Goal: Task Accomplishment & Management: Complete application form

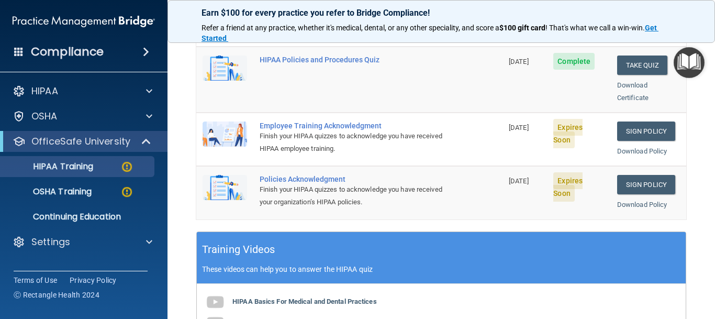
scroll to position [306, 0]
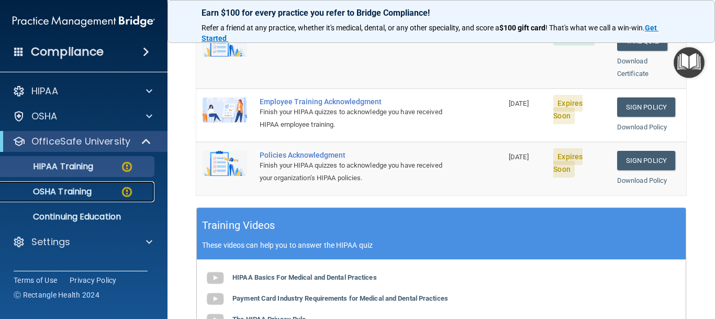
click at [106, 196] on div "OSHA Training" at bounding box center [78, 191] width 143 height 10
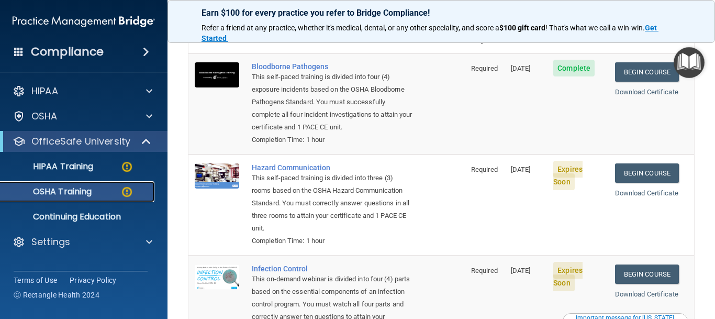
scroll to position [108, 0]
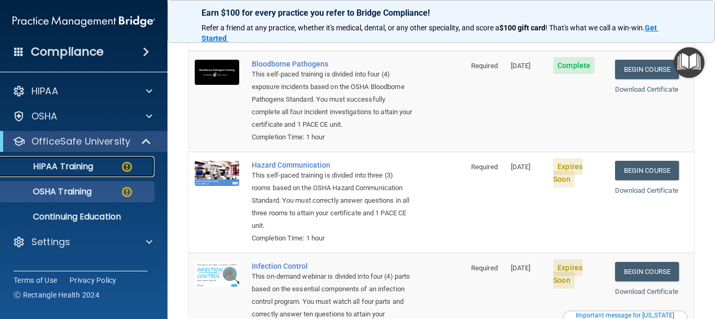
click at [62, 166] on p "HIPAA Training" at bounding box center [50, 166] width 86 height 10
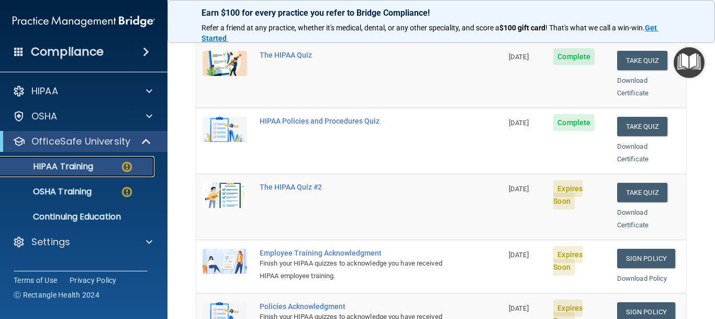
scroll to position [156, 0]
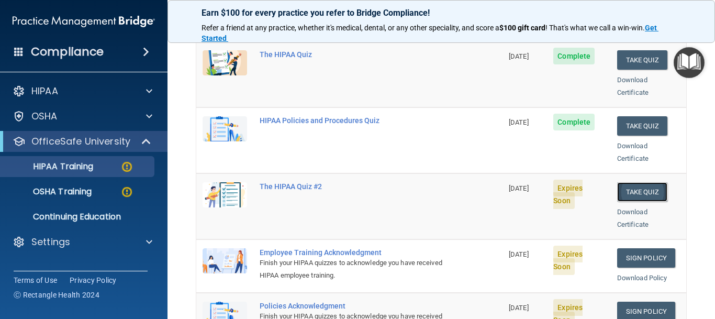
click at [634, 182] on button "Take Quiz" at bounding box center [643, 191] width 50 height 19
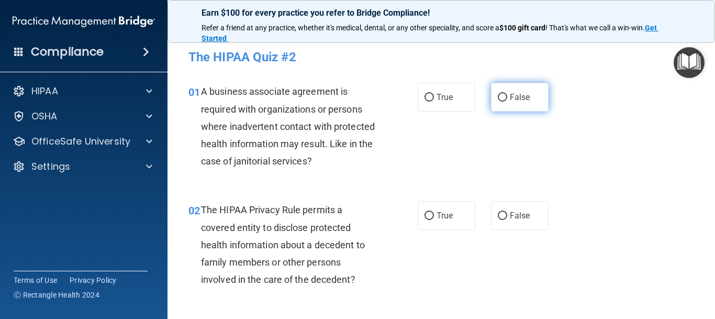
click at [500, 96] on input "False" at bounding box center [502, 98] width 9 height 8
radio input "true"
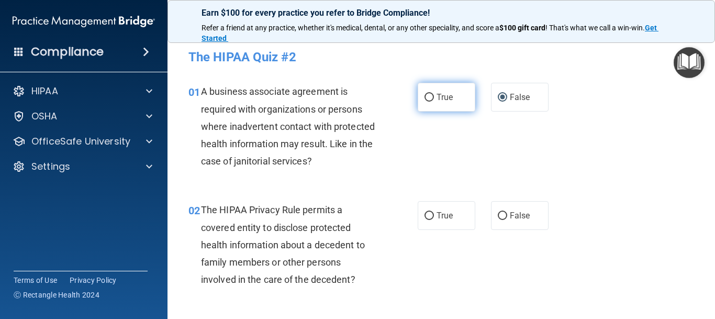
click at [429, 96] on input "True" at bounding box center [429, 98] width 9 height 8
radio input "true"
radio input "false"
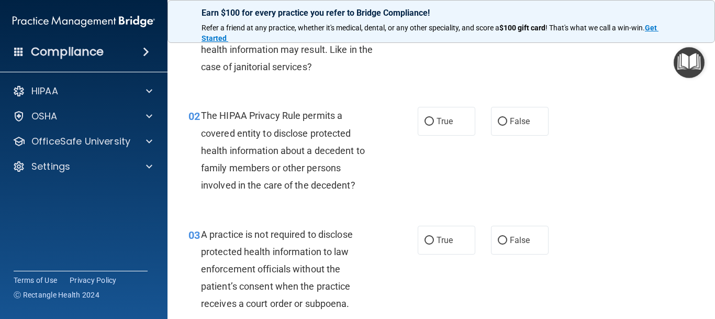
scroll to position [118, 0]
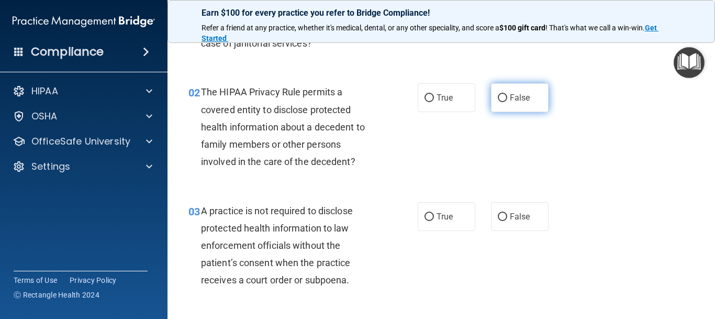
click at [502, 93] on label "False" at bounding box center [520, 97] width 58 height 29
click at [502, 94] on input "False" at bounding box center [502, 98] width 9 height 8
radio input "true"
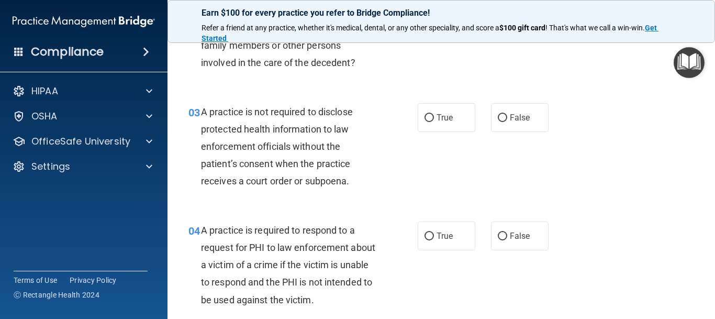
scroll to position [236, 0]
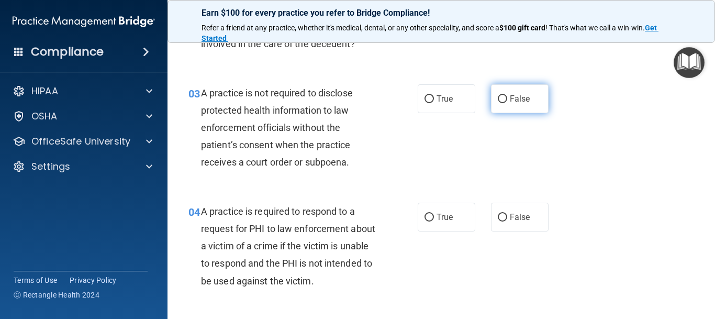
click at [503, 100] on input "False" at bounding box center [502, 99] width 9 height 8
radio input "true"
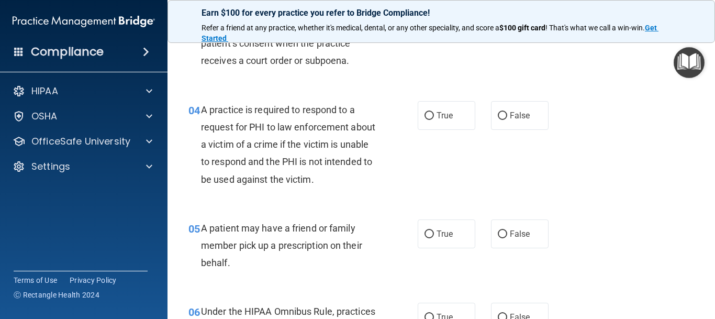
scroll to position [354, 0]
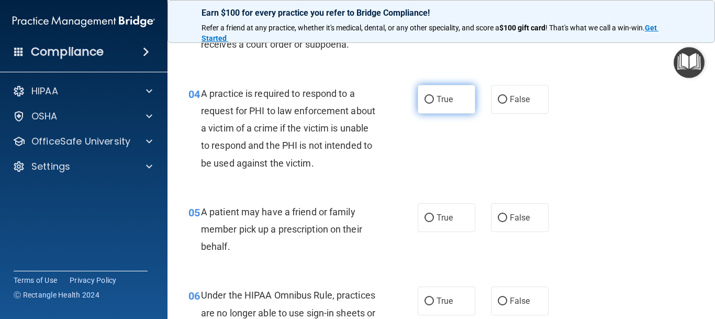
click at [429, 99] on input "True" at bounding box center [429, 100] width 9 height 8
radio input "true"
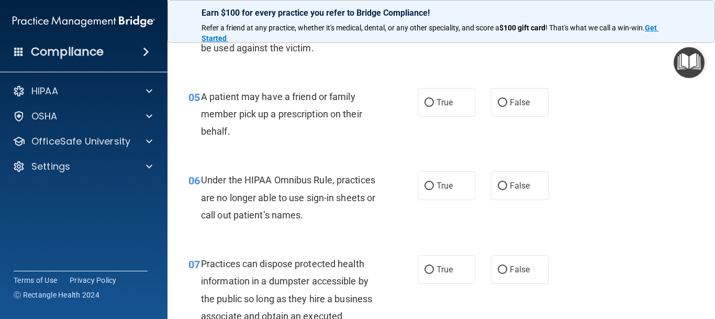
scroll to position [495, 0]
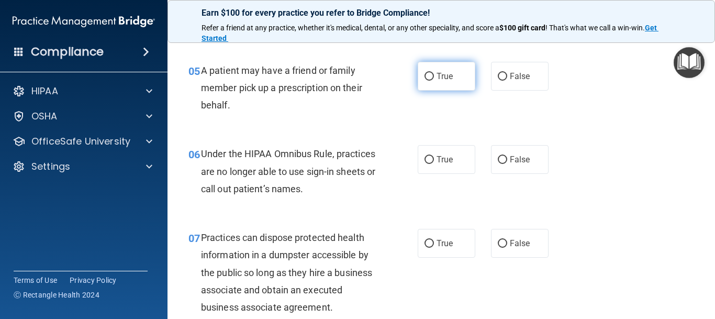
click at [428, 78] on input "True" at bounding box center [429, 77] width 9 height 8
radio input "true"
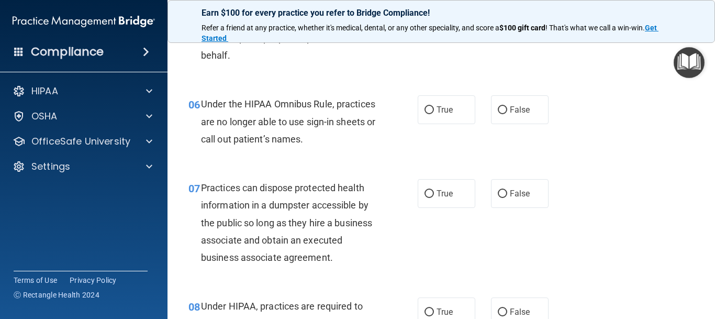
scroll to position [566, 0]
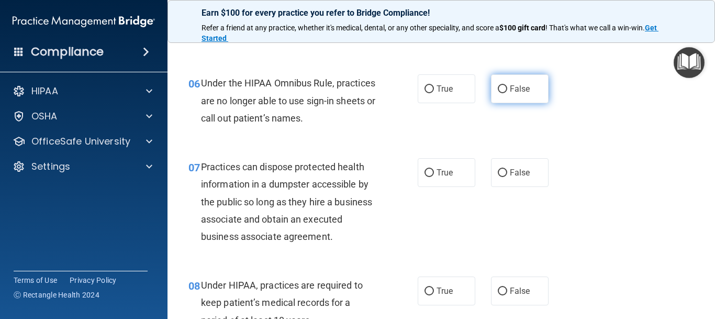
click at [503, 89] on input "False" at bounding box center [502, 89] width 9 height 8
radio input "true"
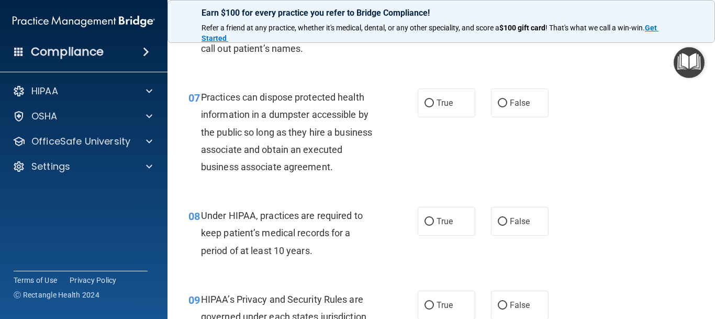
scroll to position [660, 0]
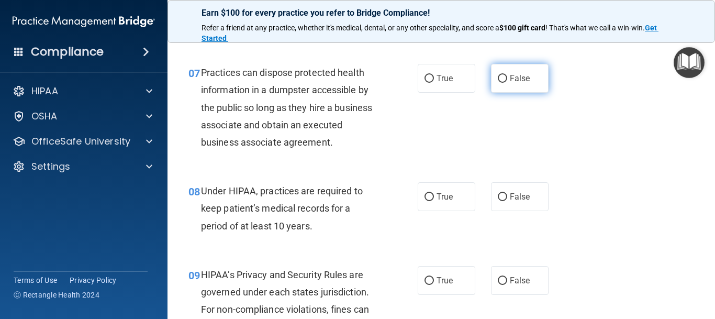
click at [498, 80] on label "False" at bounding box center [520, 78] width 58 height 29
click at [498, 80] on input "False" at bounding box center [502, 79] width 9 height 8
radio input "true"
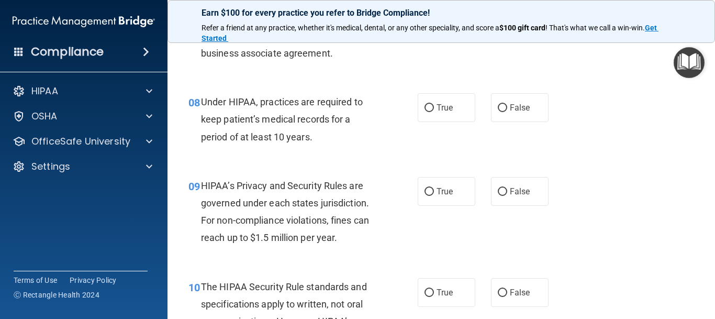
scroll to position [754, 0]
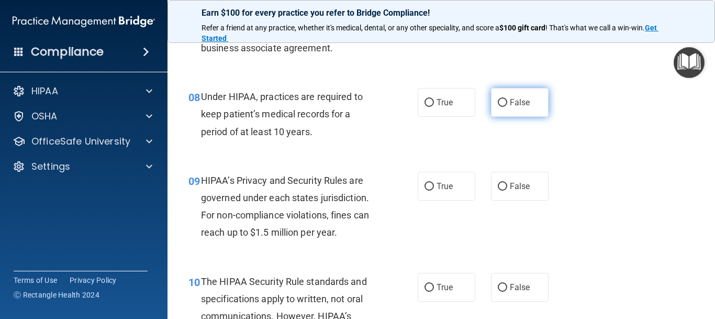
click at [508, 104] on label "False" at bounding box center [520, 102] width 58 height 29
click at [508, 104] on input "False" at bounding box center [502, 103] width 9 height 8
radio input "true"
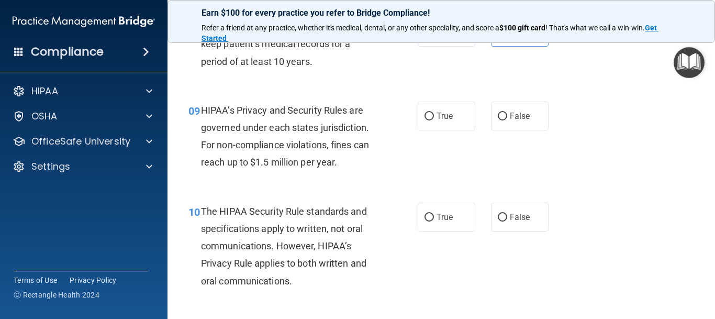
scroll to position [825, 0]
click at [433, 114] on input "True" at bounding box center [429, 116] width 9 height 8
radio input "true"
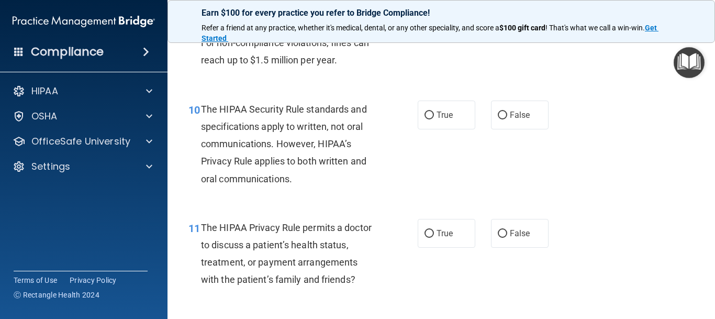
scroll to position [943, 0]
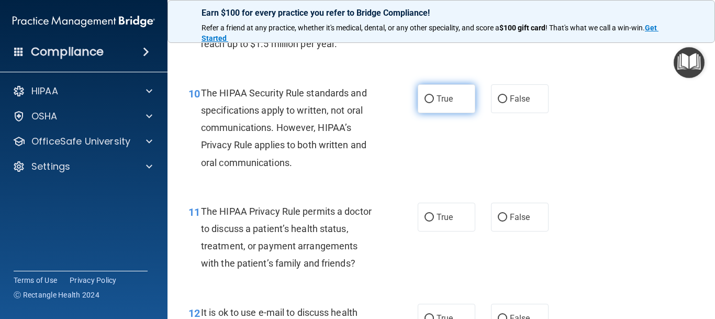
click at [431, 101] on input "True" at bounding box center [429, 99] width 9 height 8
radio input "true"
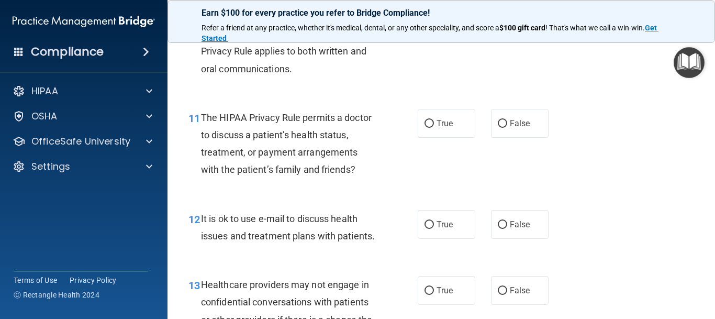
scroll to position [1037, 0]
click at [501, 127] on input "False" at bounding box center [502, 123] width 9 height 8
radio input "true"
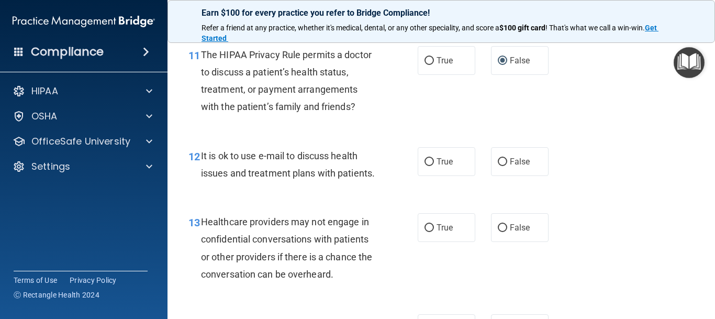
scroll to position [1131, 0]
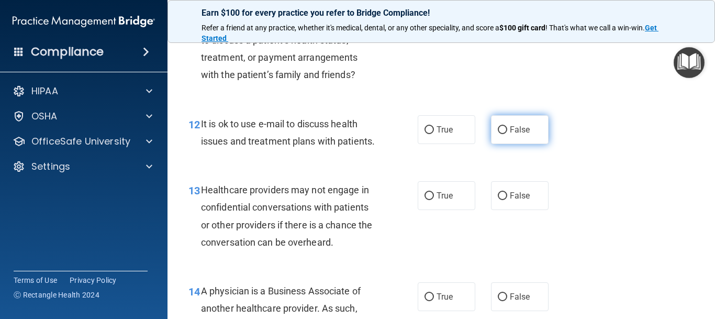
click at [506, 131] on input "False" at bounding box center [502, 130] width 9 height 8
radio input "true"
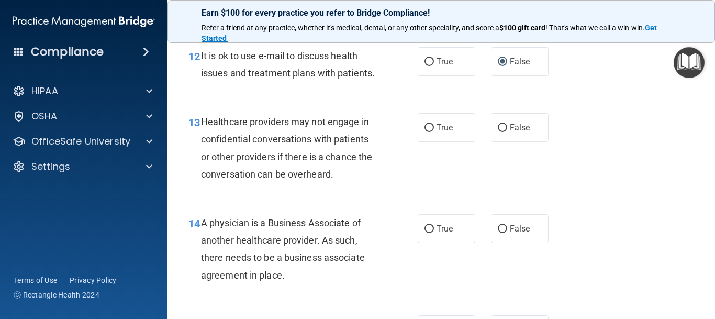
scroll to position [1202, 0]
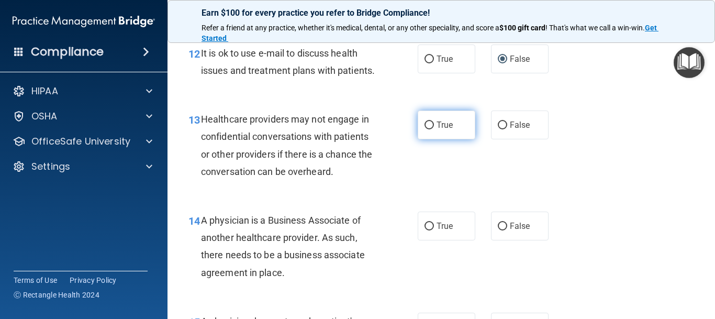
click at [428, 125] on input "True" at bounding box center [429, 126] width 9 height 8
radio input "true"
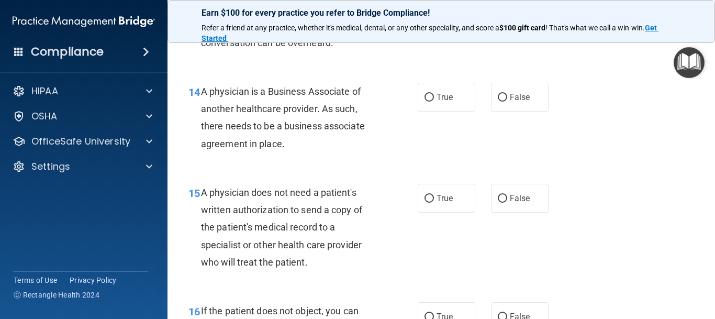
scroll to position [1344, 0]
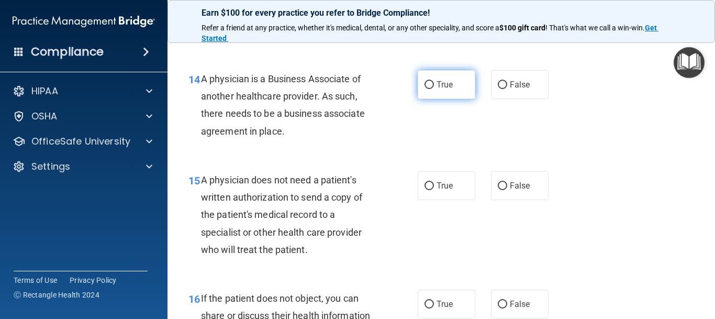
click at [428, 84] on input "True" at bounding box center [429, 85] width 9 height 8
radio input "true"
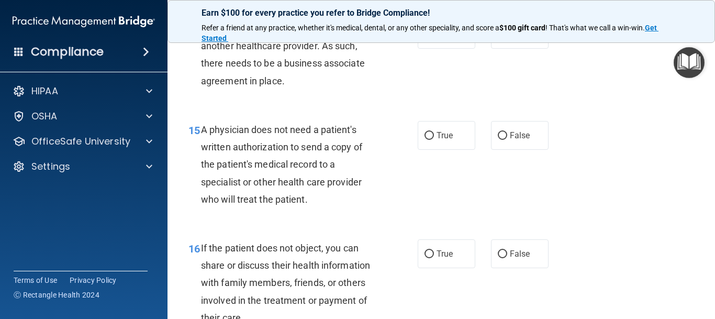
scroll to position [1414, 0]
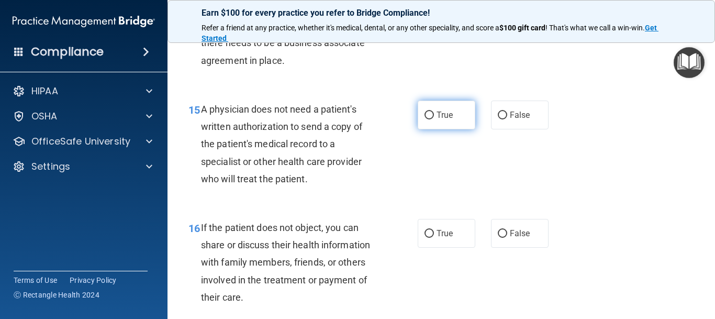
click at [428, 112] on input "True" at bounding box center [429, 116] width 9 height 8
radio input "true"
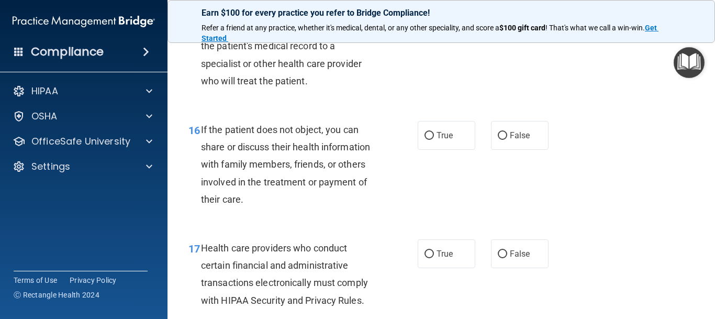
scroll to position [1532, 0]
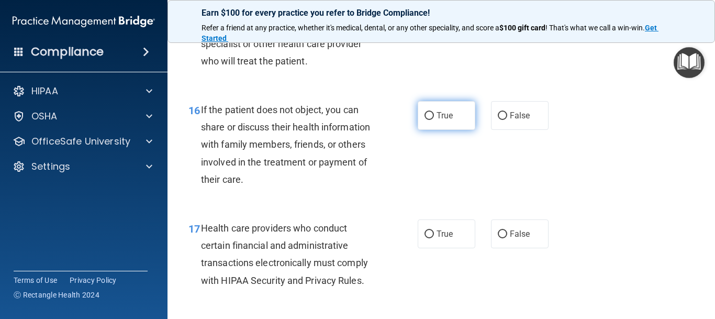
click at [428, 117] on input "True" at bounding box center [429, 116] width 9 height 8
radio input "true"
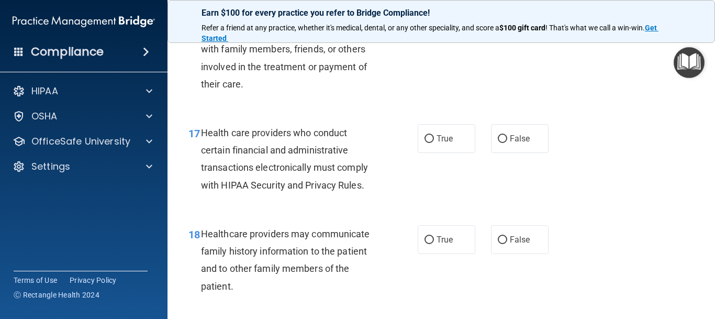
scroll to position [1650, 0]
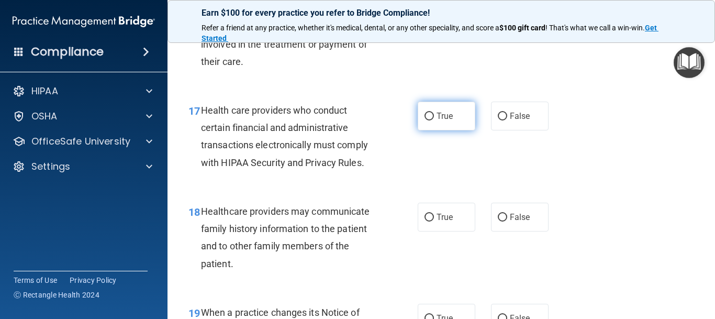
click at [422, 120] on label "True" at bounding box center [447, 116] width 58 height 29
click at [425, 120] on input "True" at bounding box center [429, 117] width 9 height 8
radio input "true"
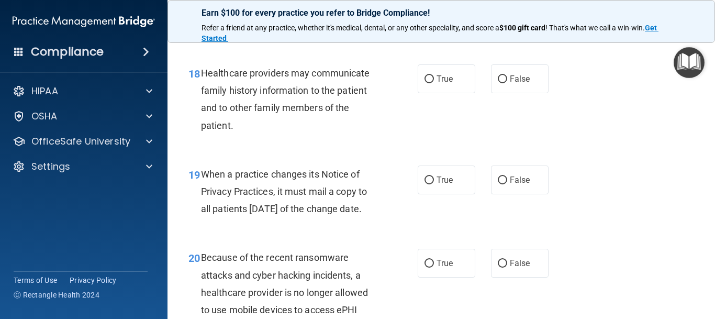
scroll to position [1791, 0]
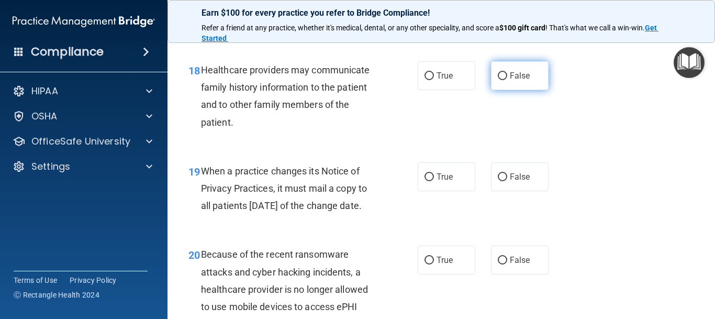
click at [501, 77] on input "False" at bounding box center [502, 76] width 9 height 8
radio input "true"
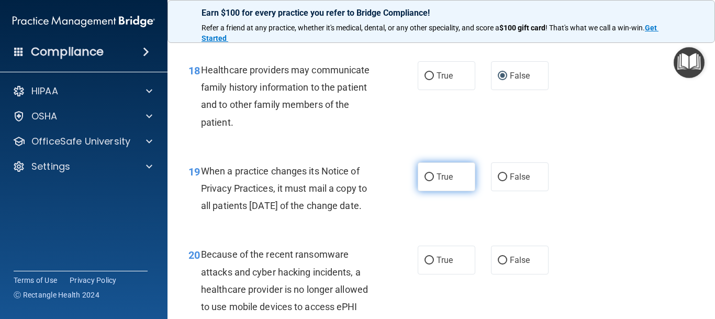
click at [430, 178] on input "True" at bounding box center [429, 177] width 9 height 8
radio input "true"
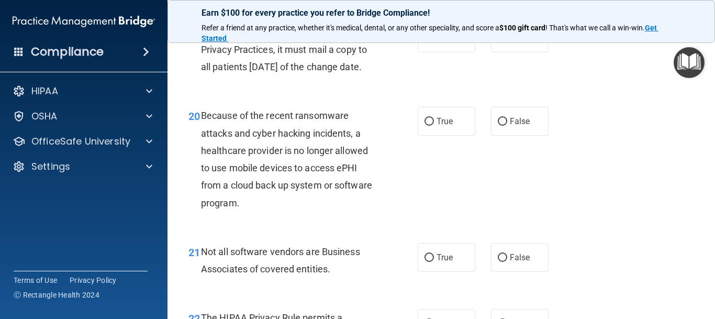
scroll to position [1956, 0]
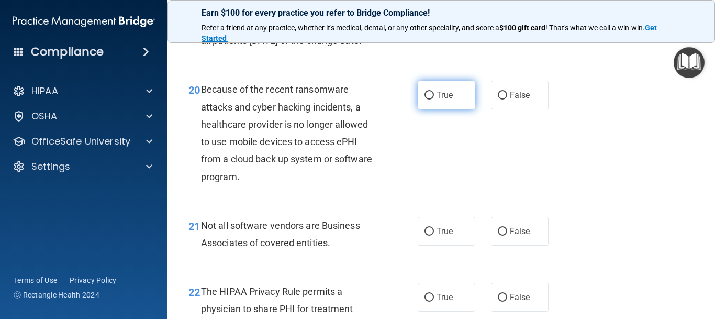
click at [433, 100] on input "True" at bounding box center [429, 96] width 9 height 8
radio input "true"
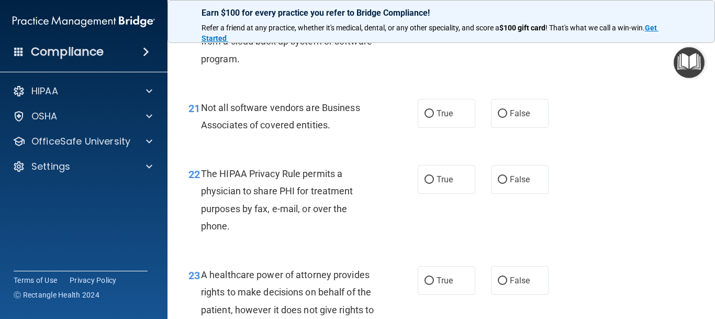
scroll to position [2098, 0]
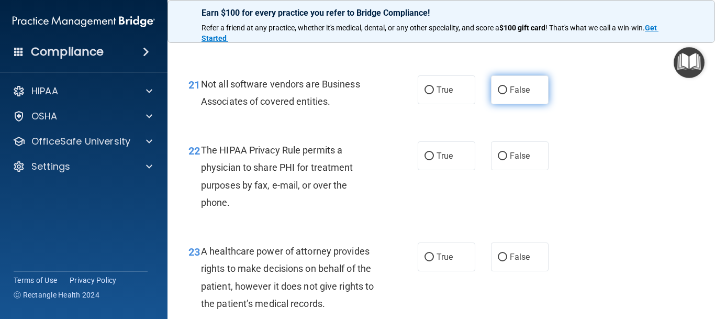
click at [504, 94] on input "False" at bounding box center [502, 90] width 9 height 8
radio input "true"
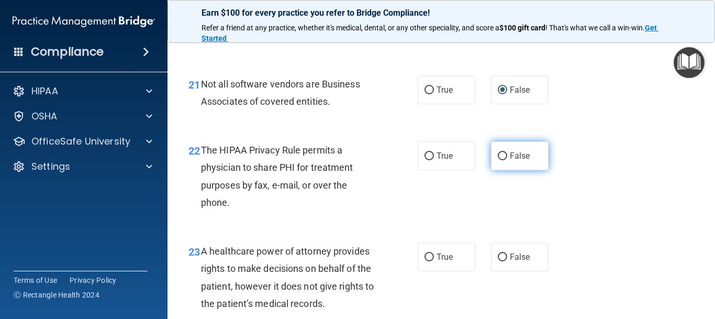
click at [502, 160] on input "False" at bounding box center [502, 156] width 9 height 8
radio input "true"
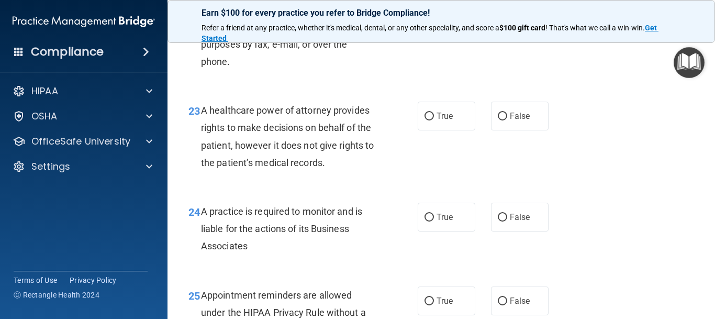
scroll to position [2239, 0]
click at [502, 120] on input "False" at bounding box center [502, 116] width 9 height 8
radio input "true"
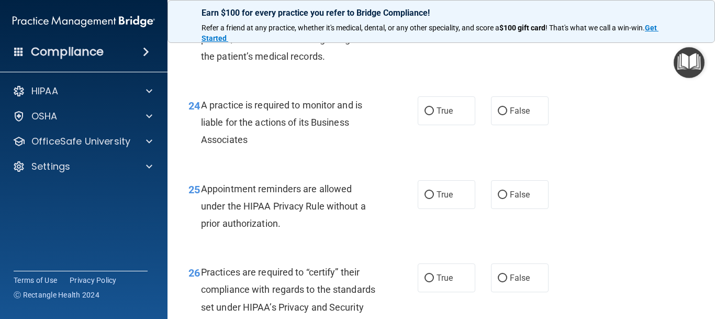
scroll to position [2357, 0]
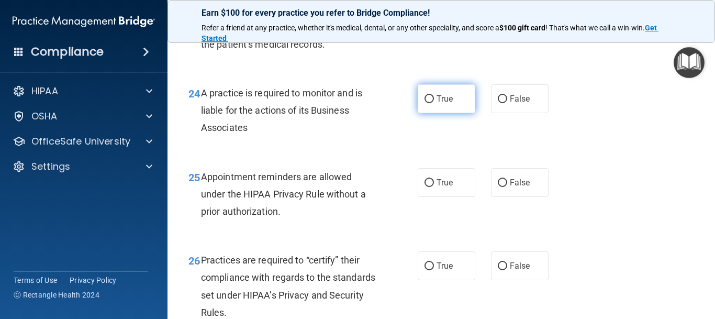
click at [429, 103] on input "True" at bounding box center [429, 99] width 9 height 8
radio input "true"
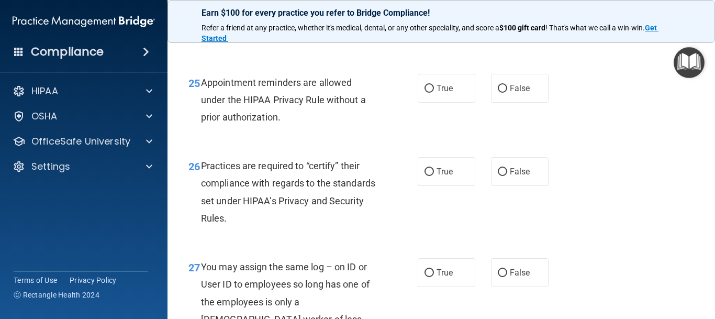
scroll to position [2475, 0]
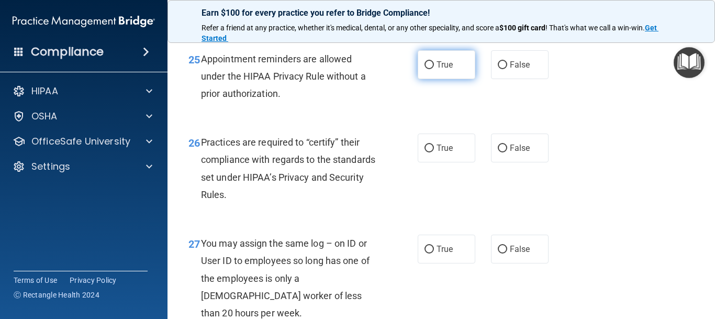
click at [426, 69] on input "True" at bounding box center [429, 65] width 9 height 8
radio input "true"
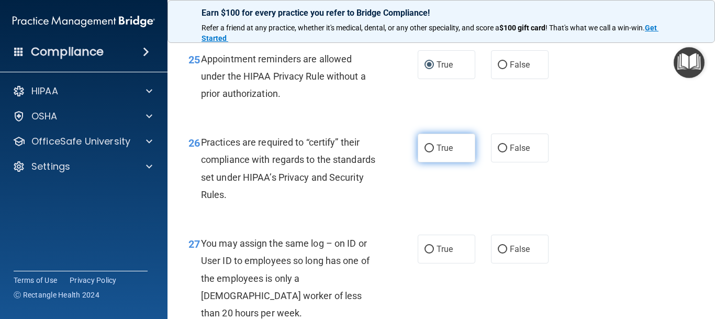
click at [427, 162] on label "True" at bounding box center [447, 148] width 58 height 29
click at [427, 152] on input "True" at bounding box center [429, 149] width 9 height 8
radio input "true"
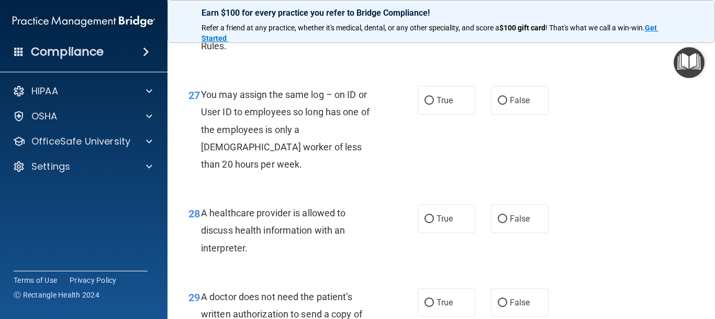
scroll to position [2640, 0]
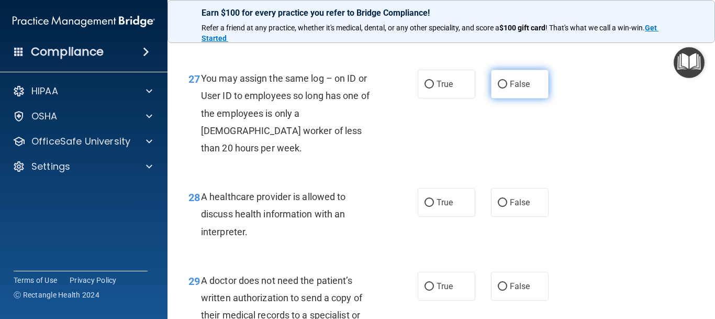
click at [500, 97] on label "False" at bounding box center [520, 84] width 58 height 29
click at [500, 89] on input "False" at bounding box center [502, 85] width 9 height 8
radio input "true"
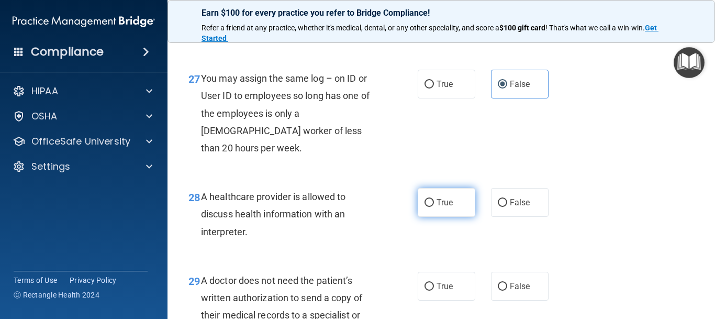
click at [426, 205] on input "True" at bounding box center [429, 203] width 9 height 8
radio input "true"
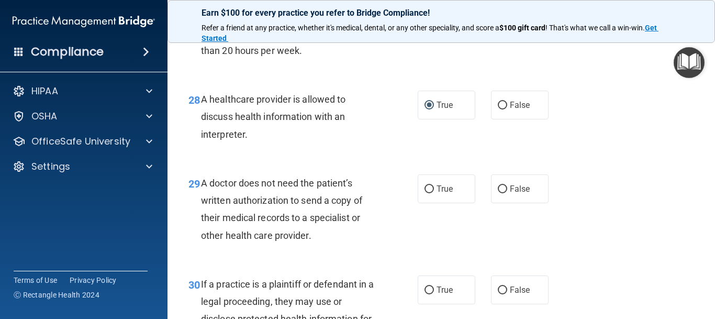
scroll to position [2758, 0]
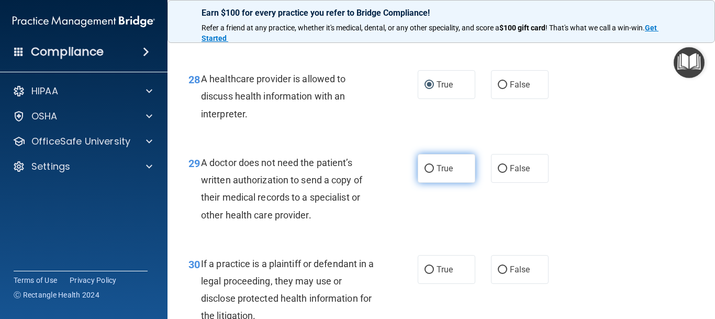
click at [425, 171] on input "True" at bounding box center [429, 169] width 9 height 8
radio input "true"
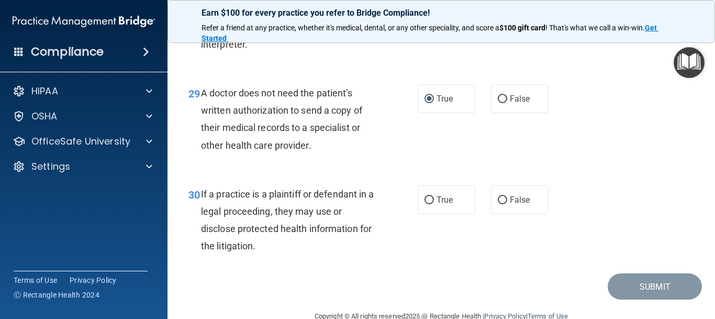
scroll to position [2851, 0]
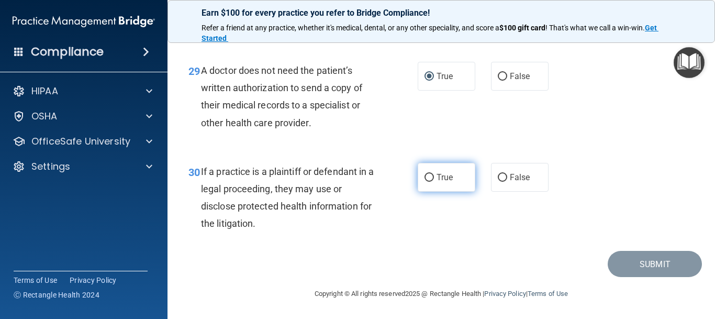
click at [428, 179] on input "True" at bounding box center [429, 178] width 9 height 8
radio input "true"
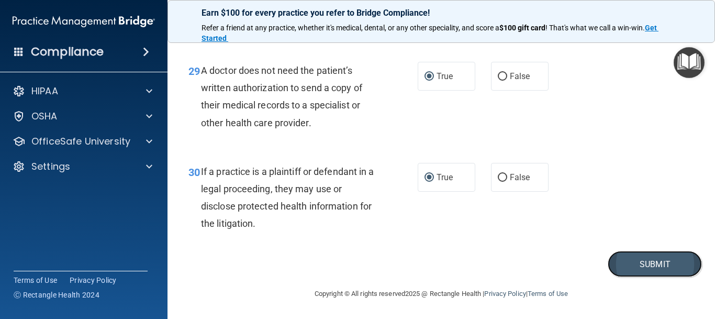
click at [638, 268] on button "Submit" at bounding box center [655, 264] width 94 height 27
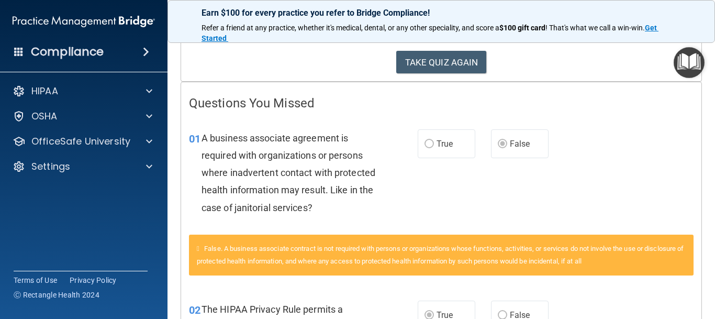
scroll to position [189, 0]
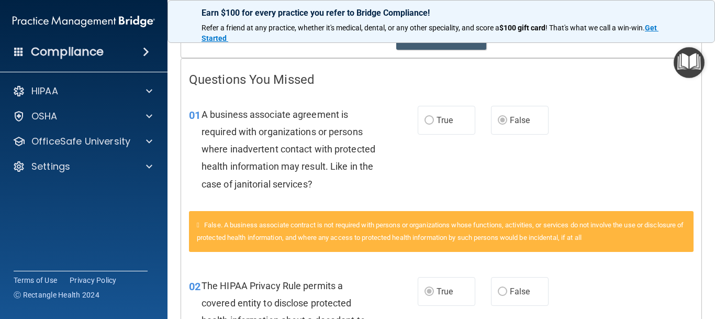
click at [708, 317] on main "Calculating your score.... You did not pass the " The HIPAA Quiz #2 ". 56 out o…" at bounding box center [442, 176] width 548 height 285
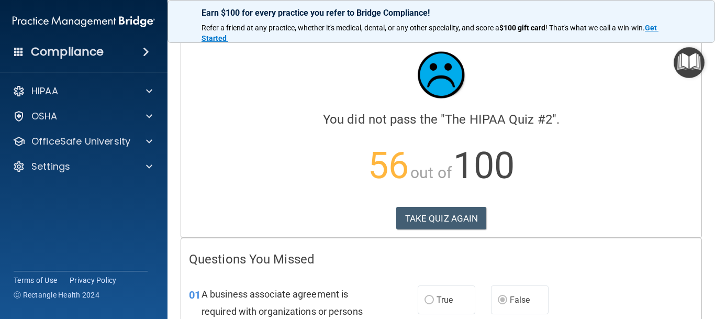
scroll to position [1, 0]
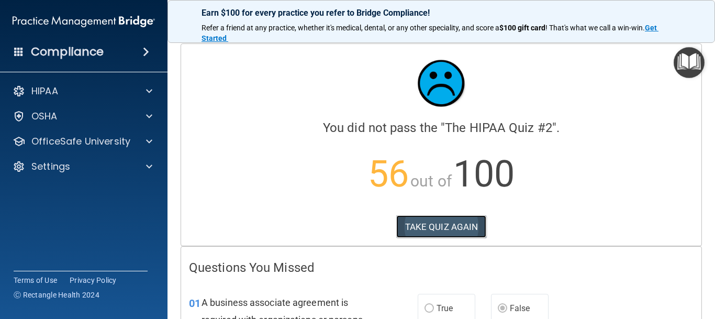
click at [453, 230] on button "TAKE QUIZ AGAIN" at bounding box center [442, 226] width 91 height 23
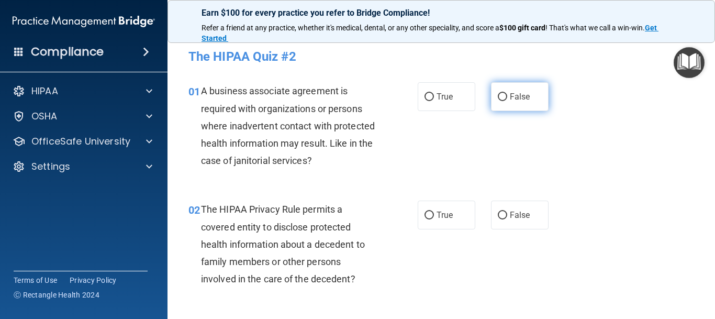
click at [502, 102] on label "False" at bounding box center [520, 96] width 58 height 29
click at [502, 101] on input "False" at bounding box center [502, 97] width 9 height 8
radio input "true"
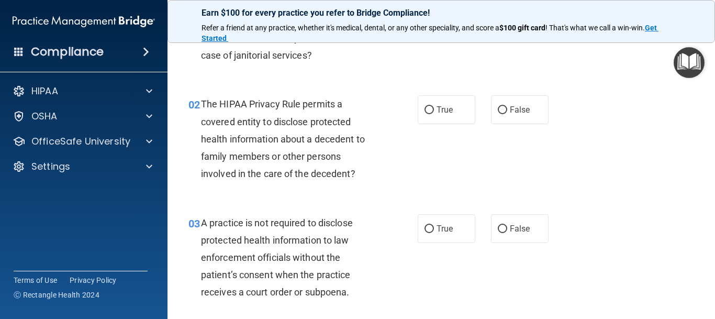
scroll to position [118, 0]
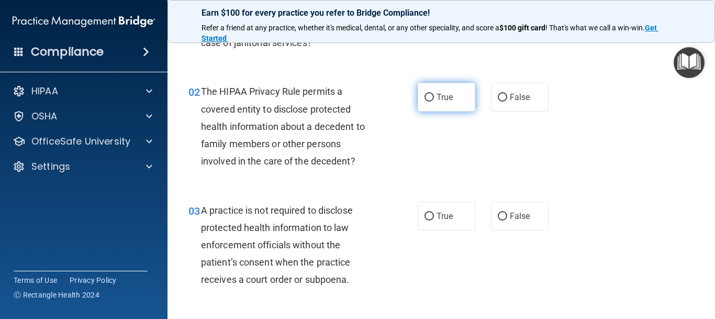
click at [430, 97] on input "True" at bounding box center [429, 98] width 9 height 8
radio input "true"
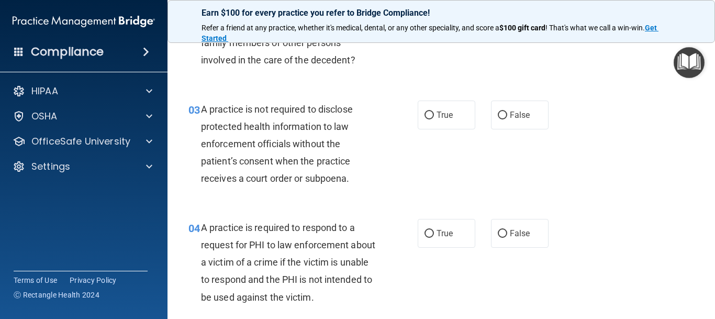
scroll to position [236, 0]
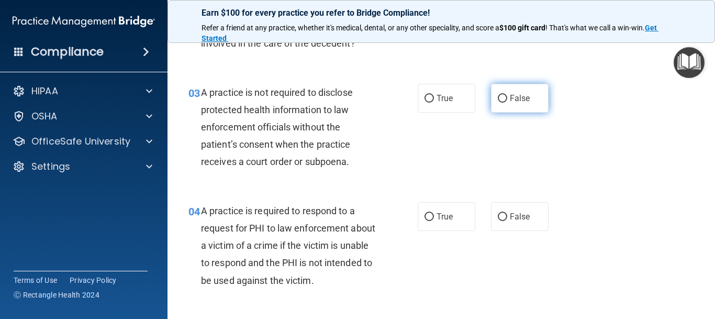
click at [506, 100] on input "False" at bounding box center [502, 99] width 9 height 8
radio input "true"
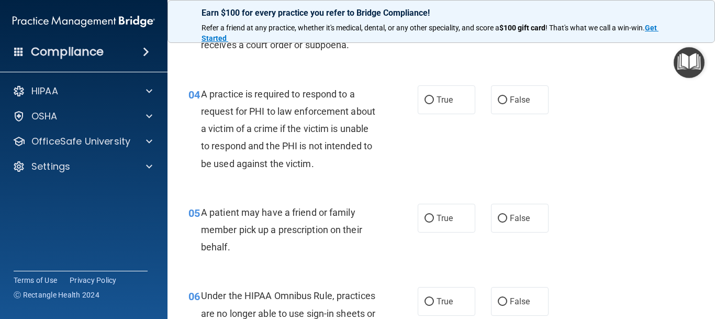
scroll to position [354, 0]
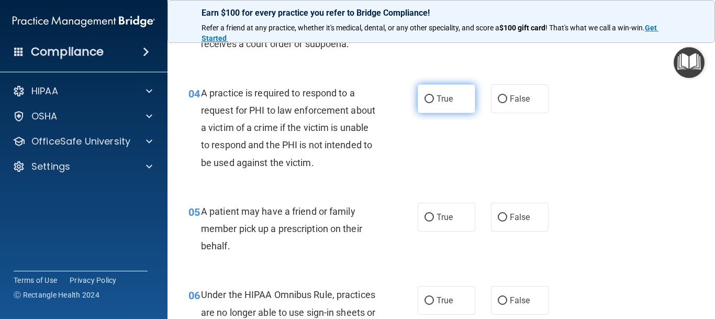
click at [430, 100] on input "True" at bounding box center [429, 99] width 9 height 8
radio input "true"
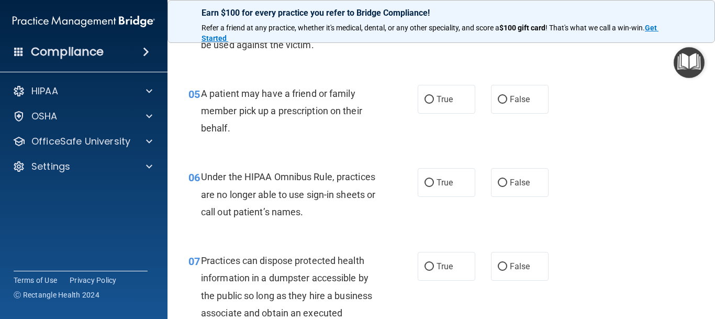
scroll to position [496, 0]
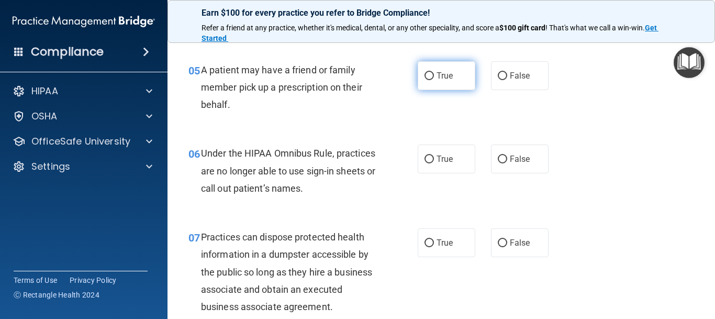
click at [428, 72] on input "True" at bounding box center [429, 76] width 9 height 8
radio input "true"
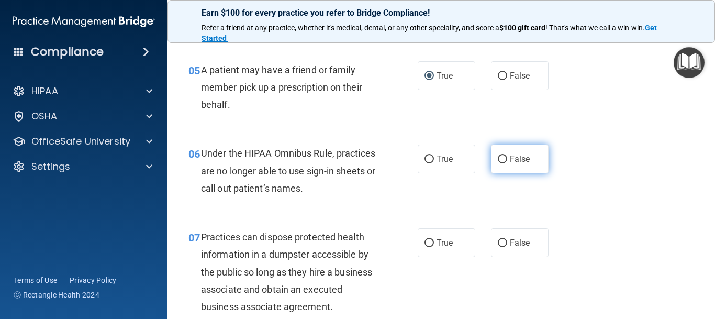
click at [504, 159] on input "False" at bounding box center [502, 160] width 9 height 8
radio input "true"
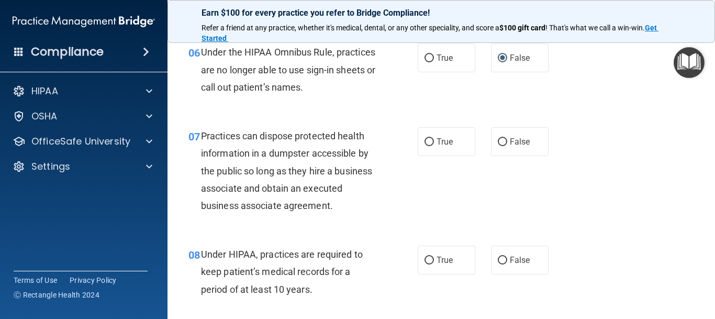
scroll to position [613, 0]
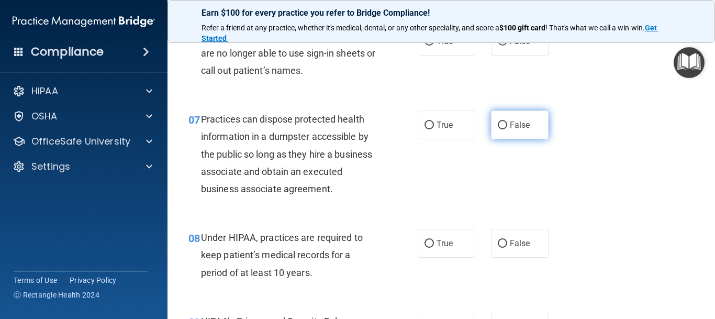
click at [500, 123] on input "False" at bounding box center [502, 126] width 9 height 8
radio input "true"
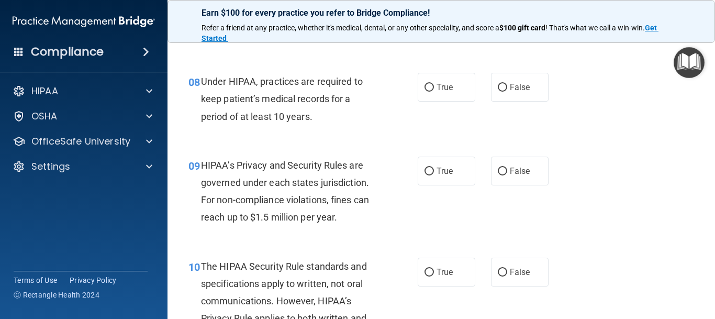
scroll to position [778, 0]
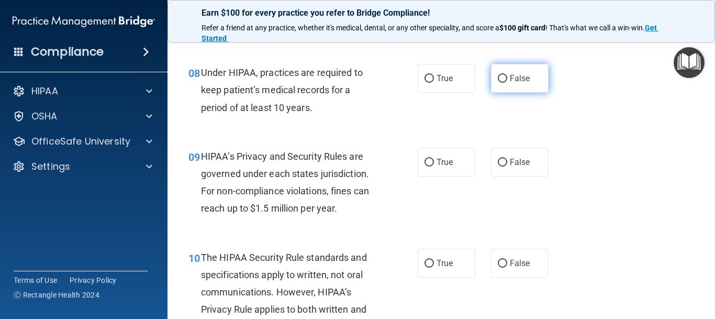
click at [498, 76] on input "False" at bounding box center [502, 79] width 9 height 8
radio input "true"
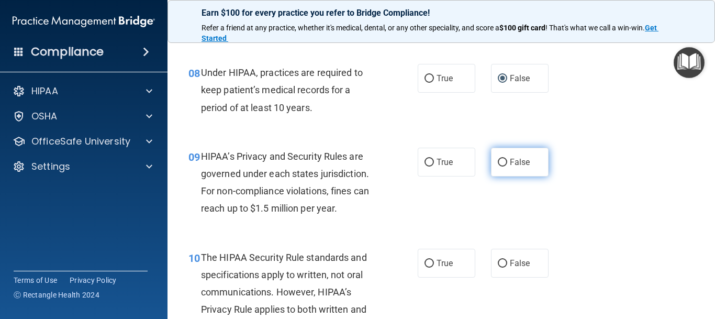
click at [502, 161] on input "False" at bounding box center [502, 163] width 9 height 8
radio input "true"
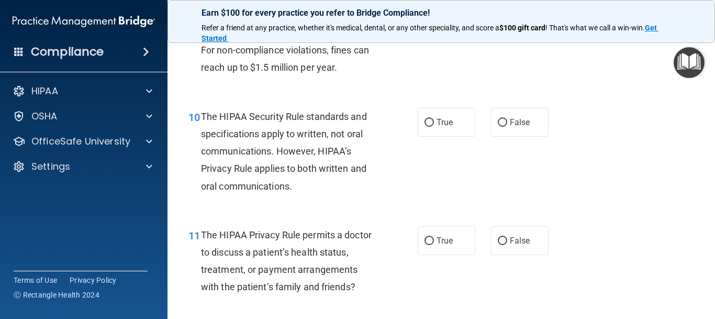
scroll to position [920, 0]
click at [428, 120] on input "True" at bounding box center [429, 122] width 9 height 8
radio input "true"
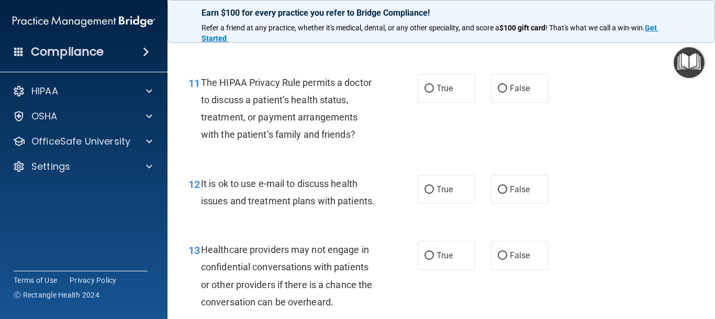
scroll to position [1085, 0]
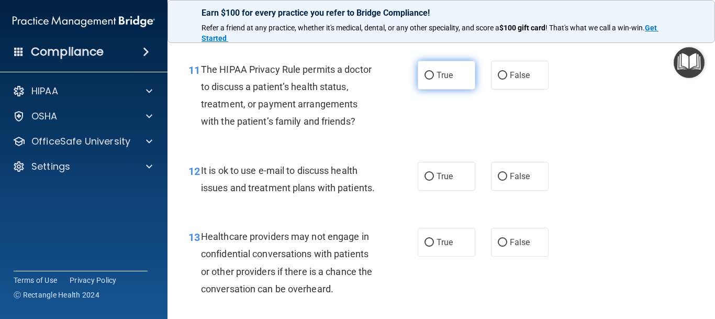
click at [430, 75] on input "True" at bounding box center [429, 76] width 9 height 8
radio input "true"
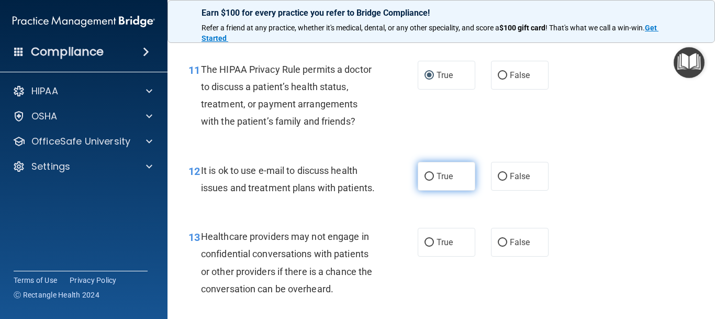
click at [430, 173] on input "True" at bounding box center [429, 177] width 9 height 8
radio input "true"
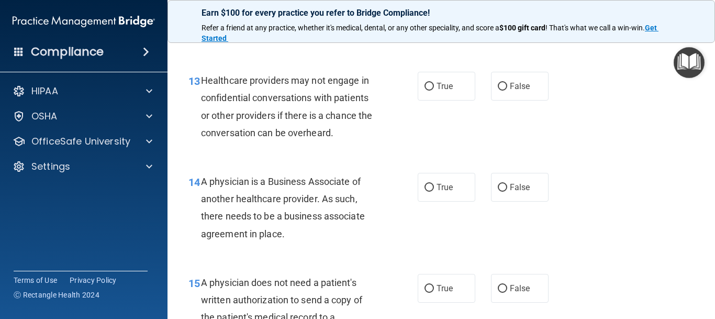
scroll to position [1250, 0]
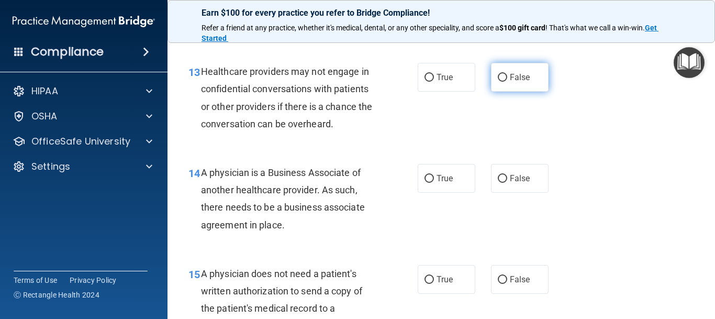
click at [502, 76] on input "False" at bounding box center [502, 78] width 9 height 8
radio input "true"
drag, startPoint x: 501, startPoint y: 177, endPoint x: 663, endPoint y: 283, distance: 193.2
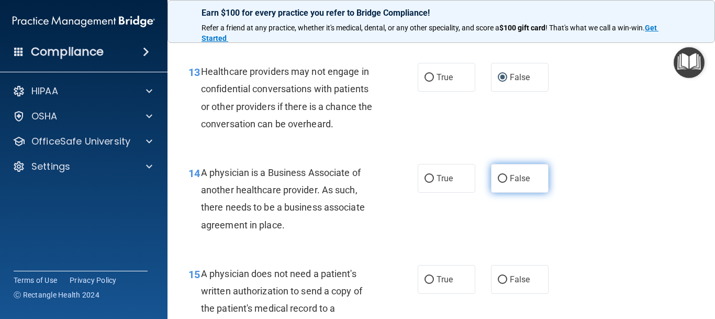
click at [504, 178] on input "False" at bounding box center [502, 179] width 9 height 8
radio input "true"
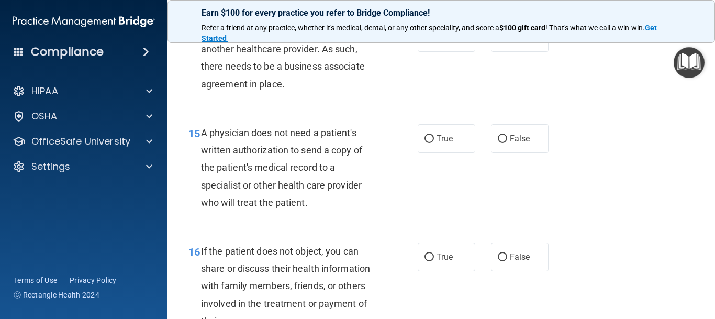
scroll to position [1391, 0]
click at [425, 138] on input "True" at bounding box center [429, 139] width 9 height 8
radio input "true"
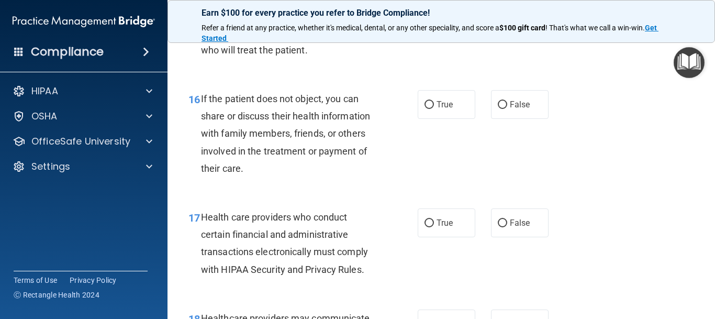
scroll to position [1556, 0]
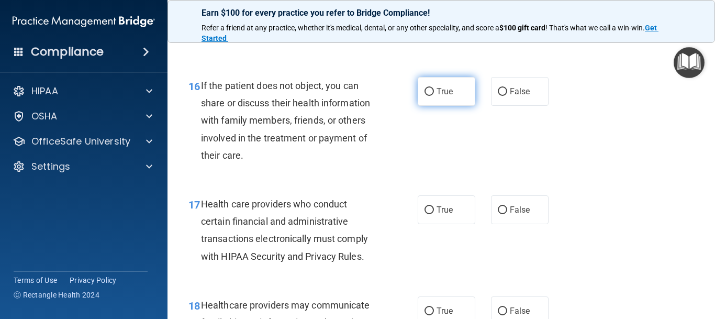
click at [427, 92] on input "True" at bounding box center [429, 92] width 9 height 8
radio input "true"
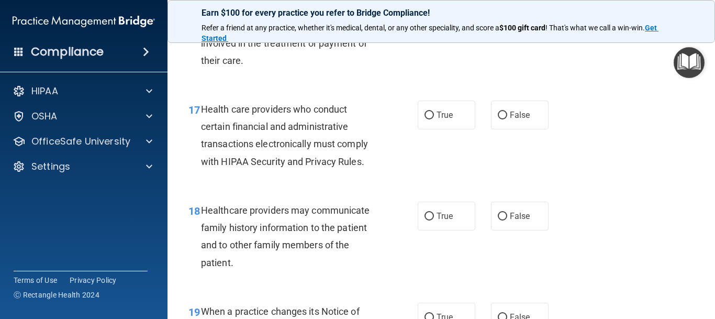
scroll to position [1674, 0]
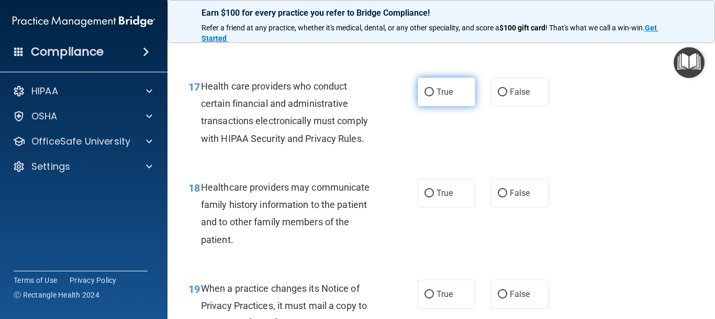
click at [430, 90] on input "True" at bounding box center [429, 93] width 9 height 8
radio input "true"
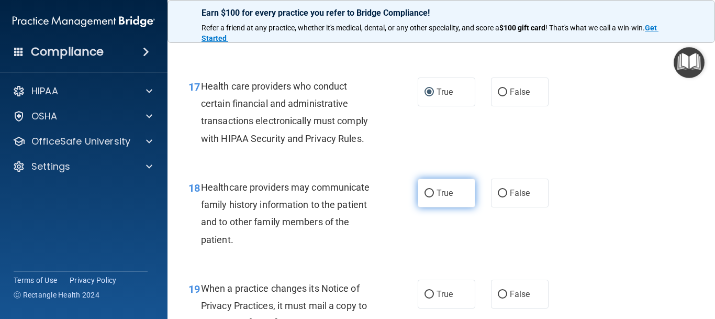
click at [431, 195] on input "True" at bounding box center [429, 194] width 9 height 8
radio input "true"
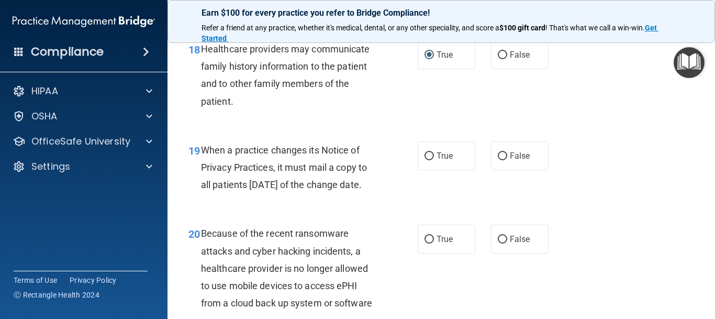
scroll to position [1815, 0]
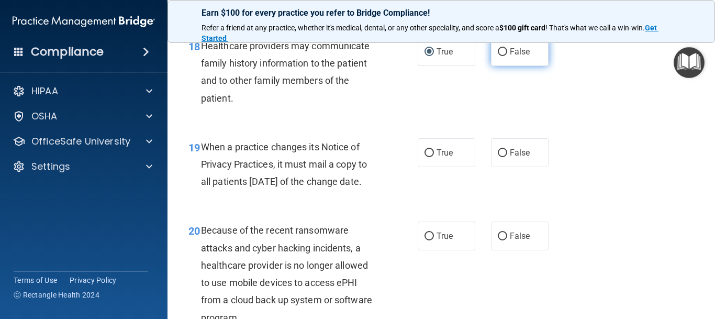
click at [503, 54] on input "False" at bounding box center [502, 52] width 9 height 8
radio input "true"
radio input "false"
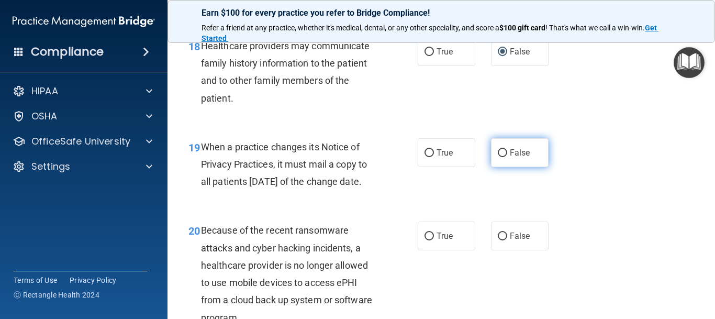
click at [502, 153] on input "False" at bounding box center [502, 153] width 9 height 8
radio input "true"
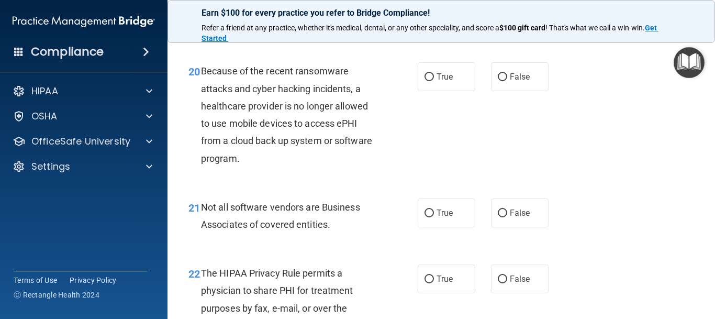
scroll to position [1980, 0]
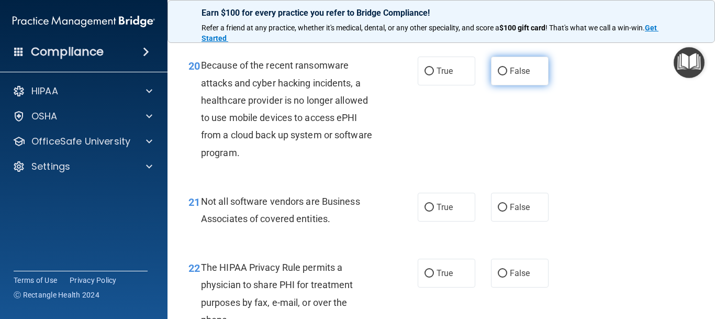
click at [501, 75] on input "False" at bounding box center [502, 72] width 9 height 8
radio input "true"
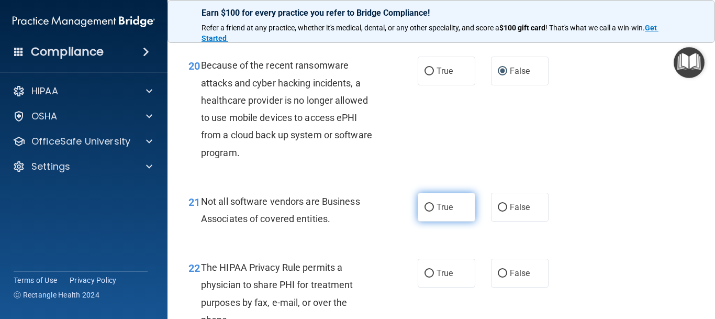
click at [430, 212] on input "True" at bounding box center [429, 208] width 9 height 8
radio input "true"
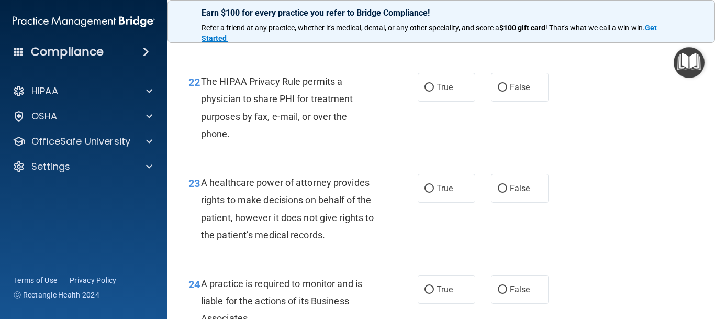
scroll to position [2169, 0]
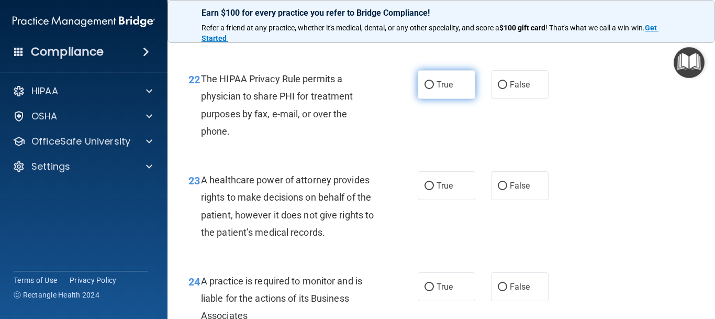
click at [431, 89] on input "True" at bounding box center [429, 85] width 9 height 8
radio input "true"
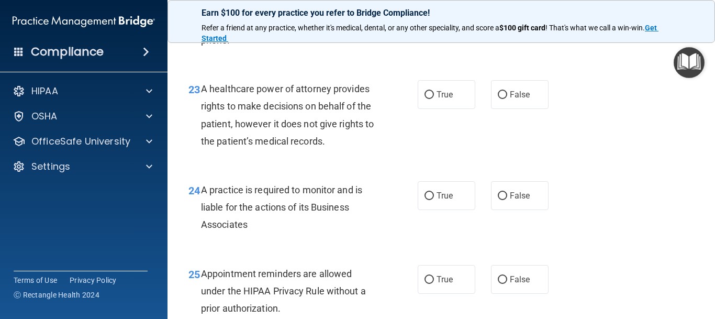
scroll to position [2287, 0]
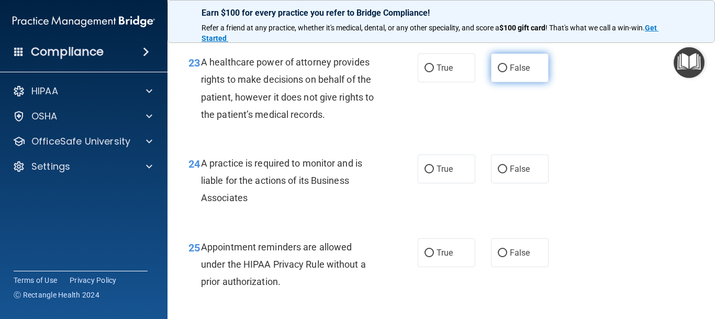
click at [500, 72] on input "False" at bounding box center [502, 68] width 9 height 8
radio input "true"
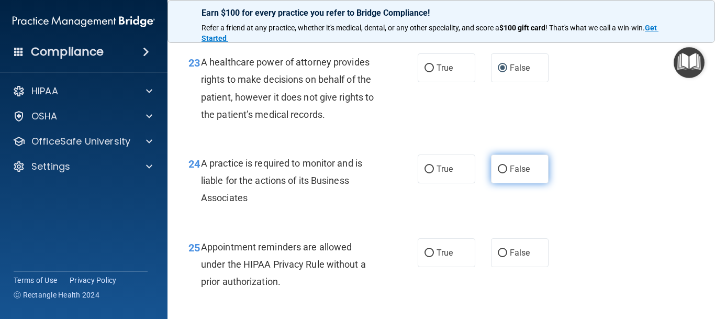
click at [502, 173] on input "False" at bounding box center [502, 170] width 9 height 8
radio input "true"
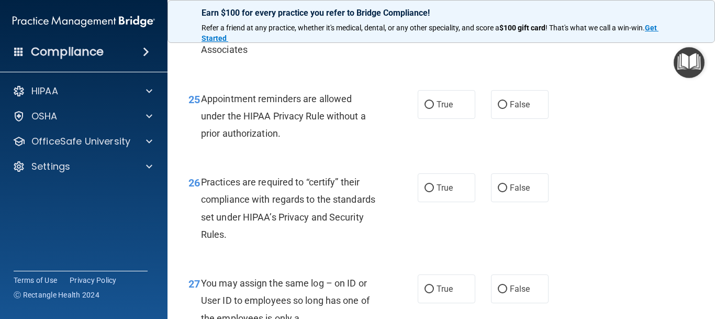
scroll to position [2452, 0]
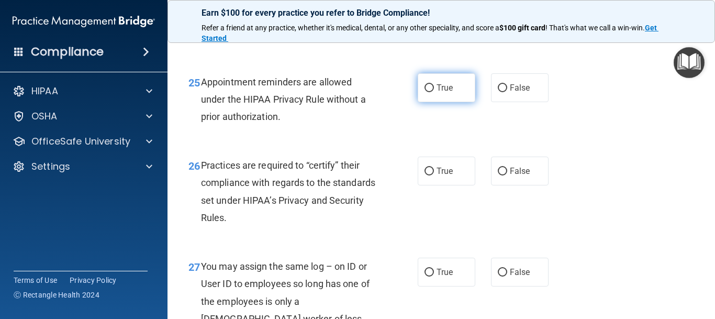
click at [427, 101] on label "True" at bounding box center [447, 87] width 58 height 29
click at [427, 92] on input "True" at bounding box center [429, 88] width 9 height 8
radio input "true"
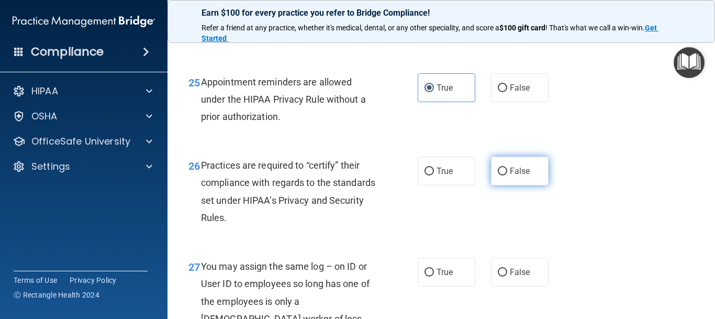
click at [503, 175] on input "False" at bounding box center [502, 172] width 9 height 8
radio input "true"
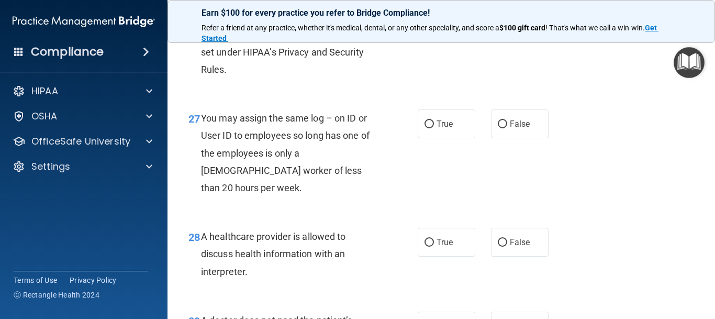
scroll to position [2617, 0]
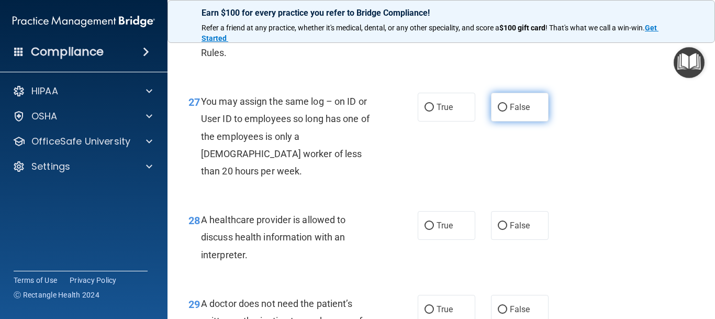
click at [506, 112] on input "False" at bounding box center [502, 108] width 9 height 8
radio input "true"
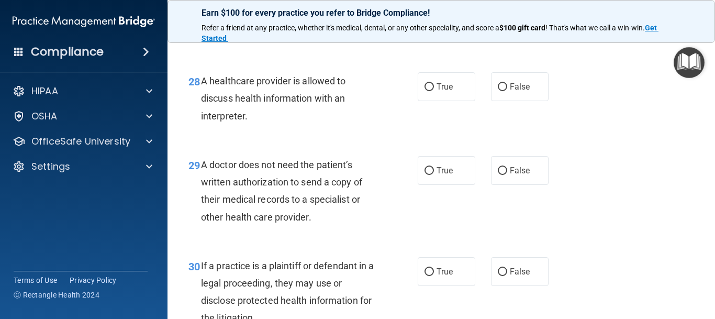
scroll to position [2758, 0]
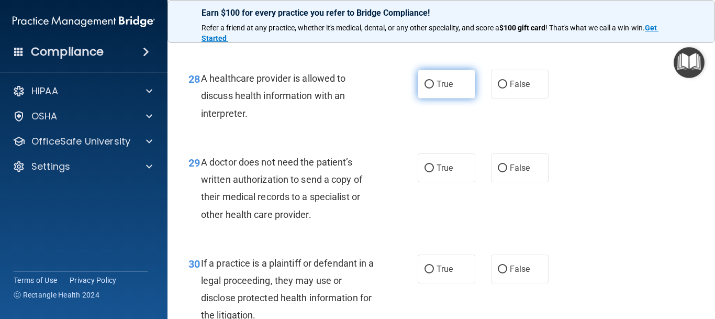
click at [427, 84] on input "True" at bounding box center [429, 85] width 9 height 8
radio input "true"
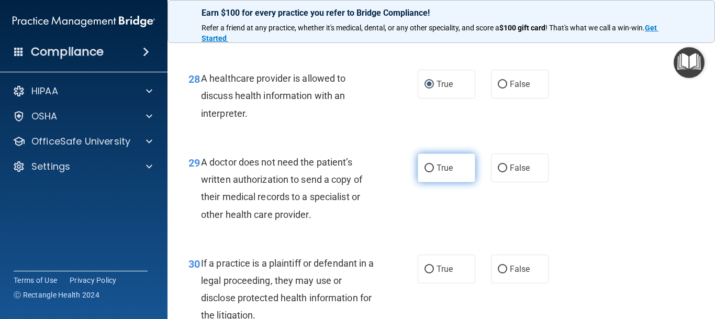
click at [431, 168] on input "True" at bounding box center [429, 168] width 9 height 8
radio input "true"
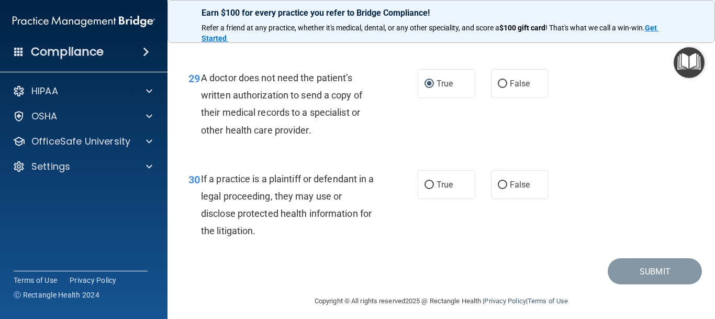
scroll to position [2851, 0]
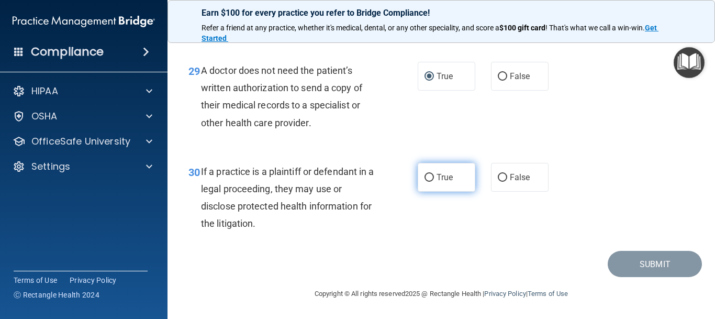
click at [427, 175] on input "True" at bounding box center [429, 178] width 9 height 8
radio input "true"
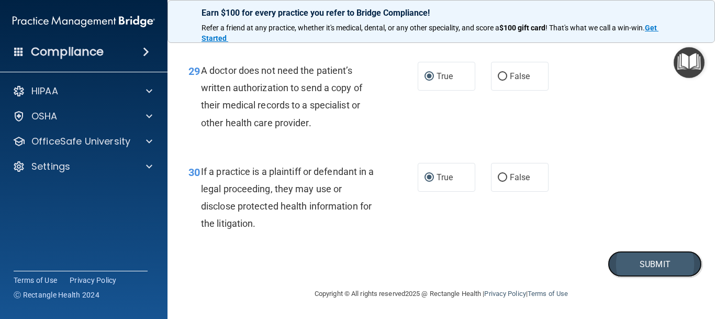
click at [642, 266] on button "Submit" at bounding box center [655, 264] width 94 height 27
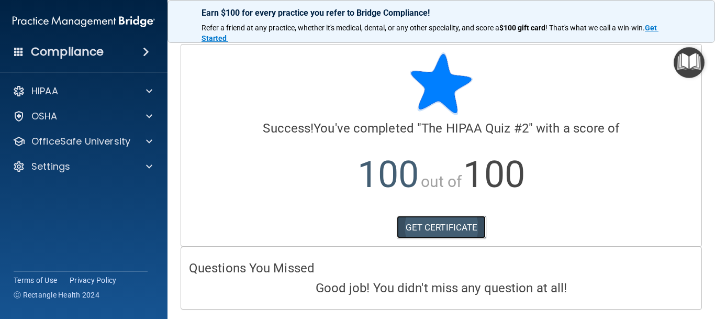
click at [421, 223] on link "GET CERTIFICATE" at bounding box center [442, 227] width 90 height 23
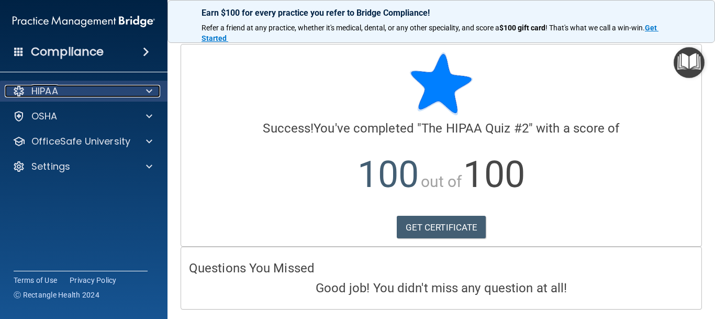
click at [146, 95] on span at bounding box center [149, 91] width 6 height 13
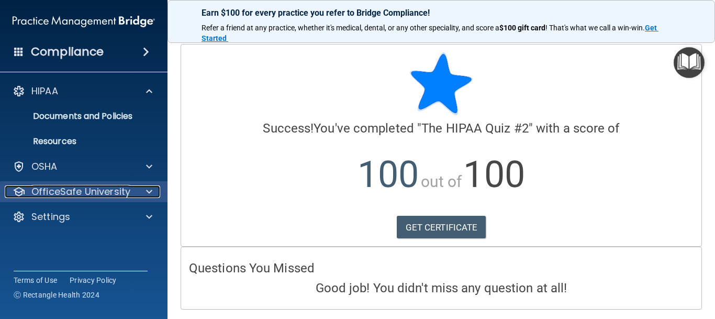
click at [144, 193] on div at bounding box center [148, 191] width 26 height 13
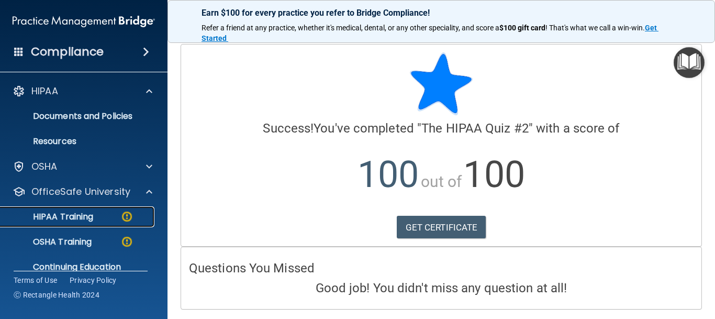
click at [126, 210] on link "HIPAA Training" at bounding box center [72, 216] width 165 height 21
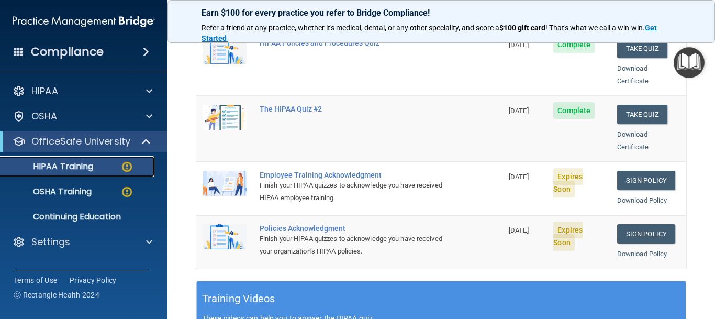
scroll to position [236, 0]
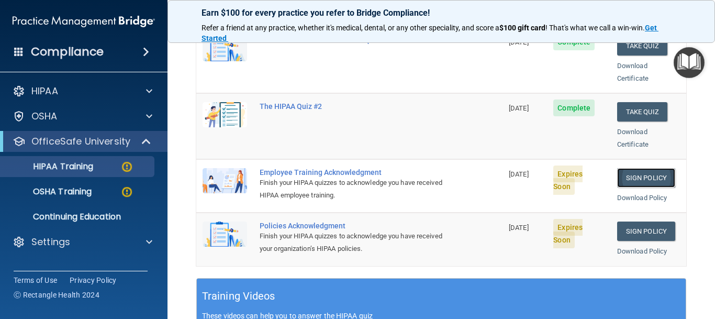
click at [641, 168] on link "Sign Policy" at bounding box center [647, 177] width 58 height 19
click at [633, 168] on link "Sign Policy" at bounding box center [647, 177] width 58 height 19
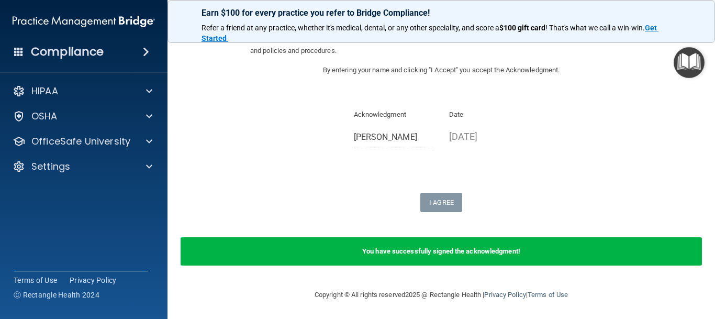
scroll to position [101, 0]
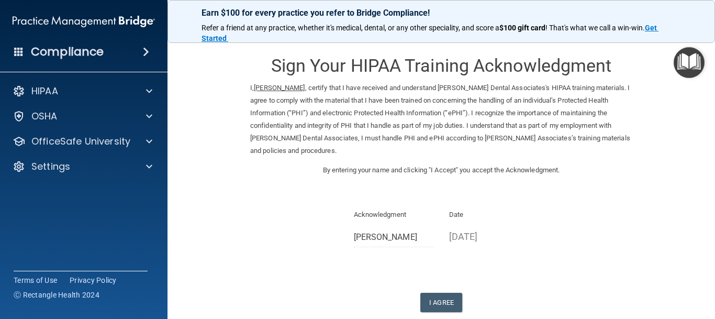
click at [466, 237] on p "[DATE]" at bounding box center [489, 236] width 80 height 17
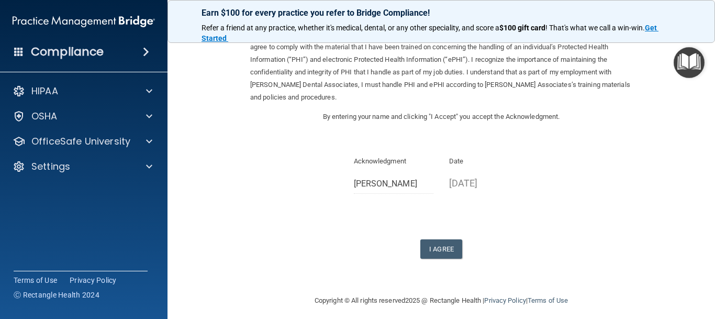
scroll to position [60, 0]
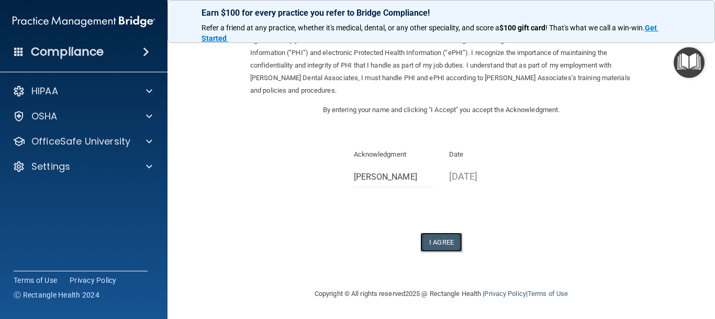
click at [435, 238] on button "I Agree" at bounding box center [442, 242] width 42 height 19
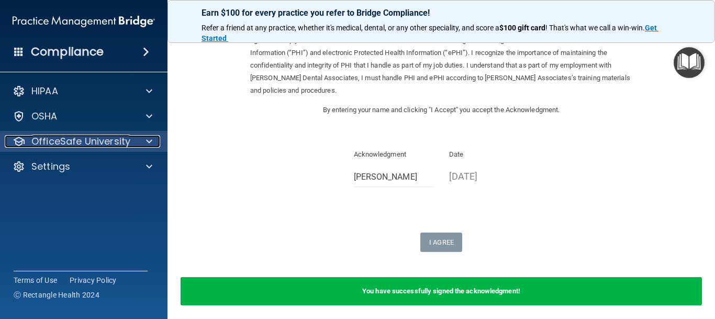
click at [148, 139] on span at bounding box center [149, 141] width 6 height 13
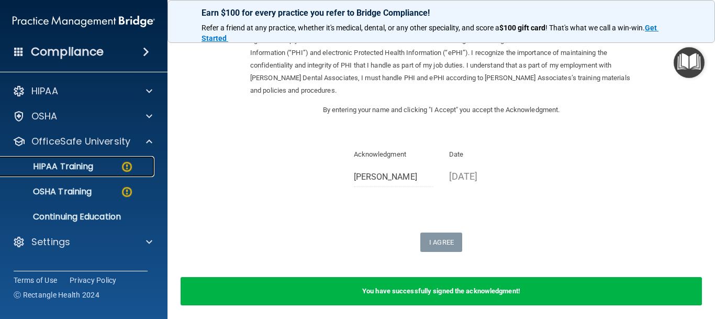
click at [128, 167] on img at bounding box center [126, 166] width 13 height 13
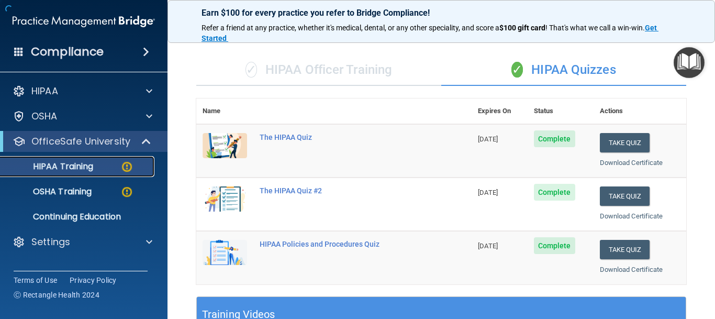
scroll to position [322, 0]
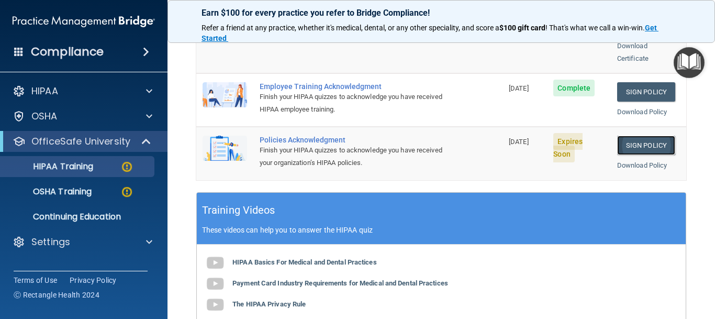
click at [640, 136] on link "Sign Policy" at bounding box center [647, 145] width 58 height 19
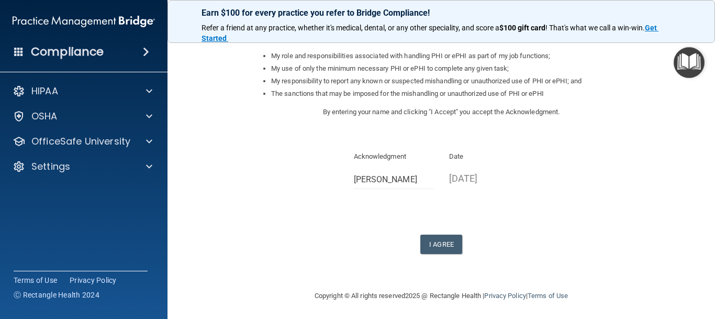
scroll to position [161, 0]
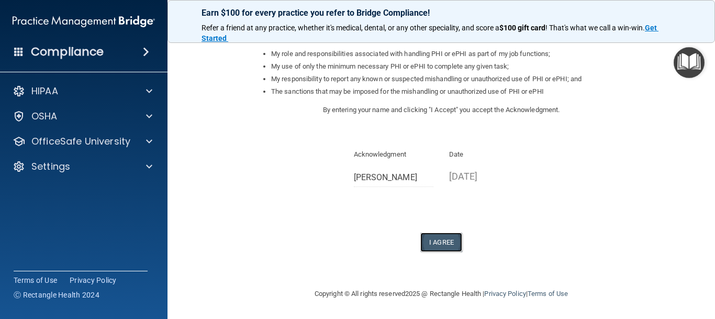
click at [434, 246] on button "I Agree" at bounding box center [442, 242] width 42 height 19
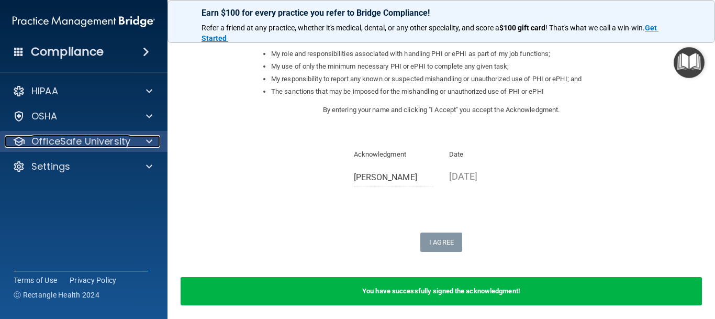
click at [152, 142] on div at bounding box center [148, 141] width 26 height 13
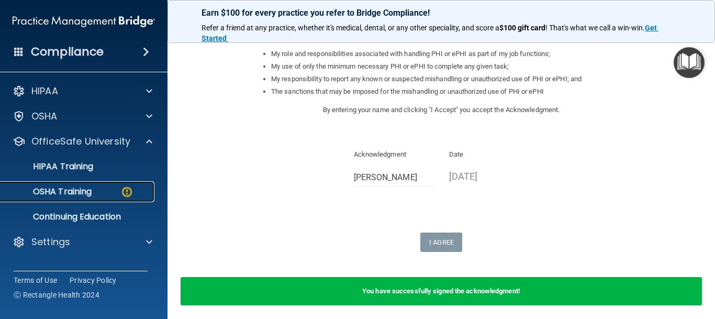
click at [79, 193] on p "OSHA Training" at bounding box center [49, 191] width 85 height 10
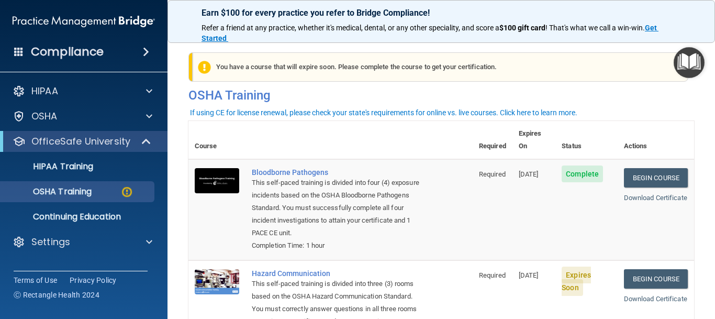
click at [205, 68] on img at bounding box center [204, 67] width 13 height 13
click at [290, 59] on div "You have a course that will expire soon. Please complete the course to get your…" at bounding box center [441, 66] width 496 height 29
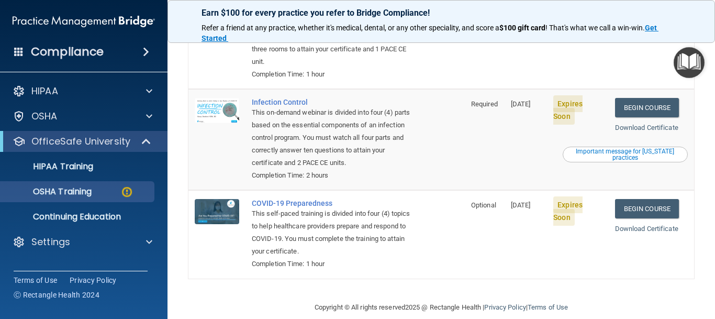
scroll to position [276, 0]
